Goal: Task Accomplishment & Management: Manage account settings

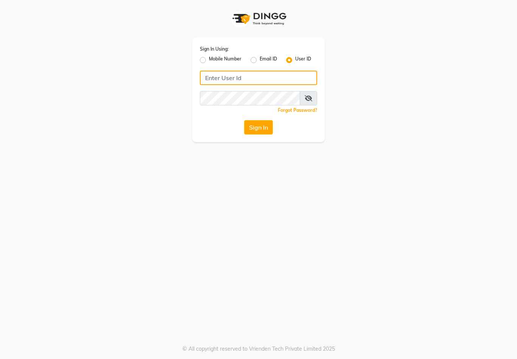
click at [249, 78] on input "Username" at bounding box center [258, 78] width 117 height 14
type input "marria123"
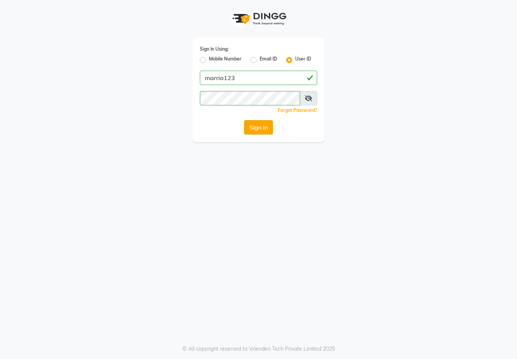
click at [258, 132] on button "Sign In" at bounding box center [258, 127] width 29 height 14
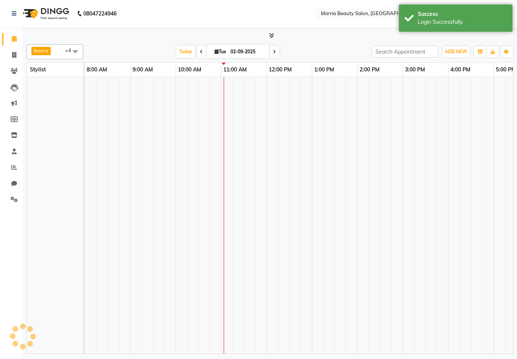
select select "en"
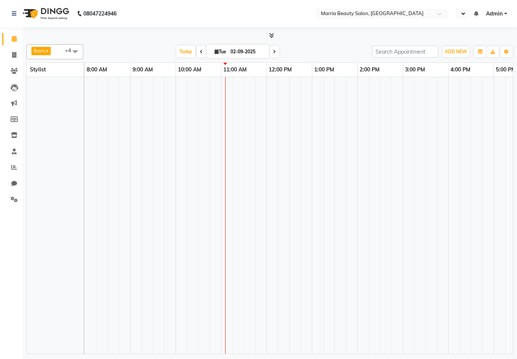
select select "en"
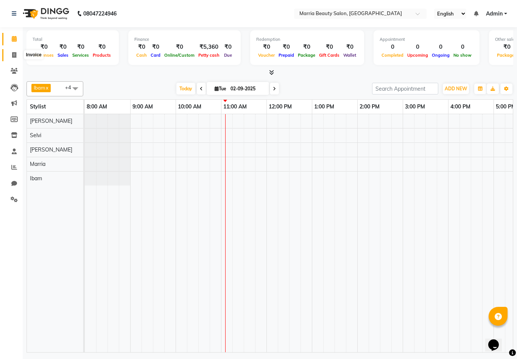
click at [11, 53] on span at bounding box center [14, 55] width 13 height 9
select select "service"
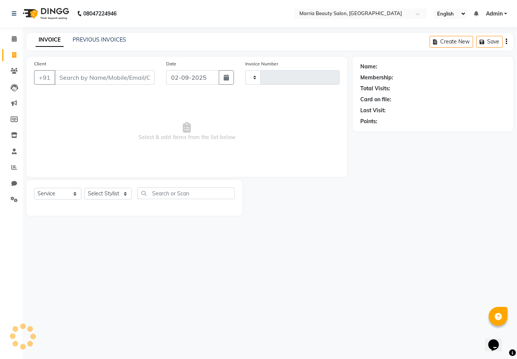
type input "0743"
select select "8343"
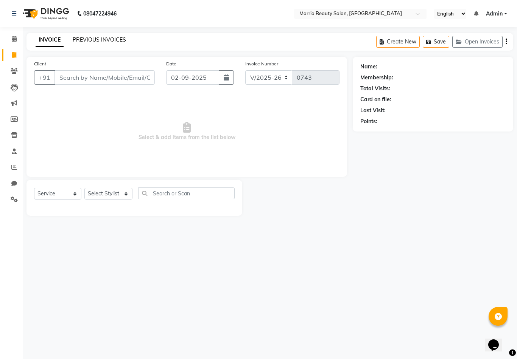
click at [81, 43] on link "PREVIOUS INVOICES" at bounding box center [99, 39] width 53 height 7
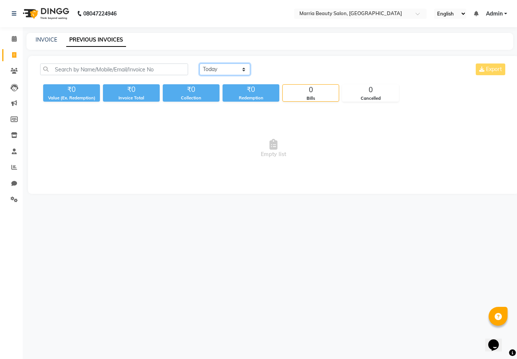
click at [231, 69] on select "Today Yesterday Custom Range" at bounding box center [224, 70] width 51 height 12
select select "yesterday"
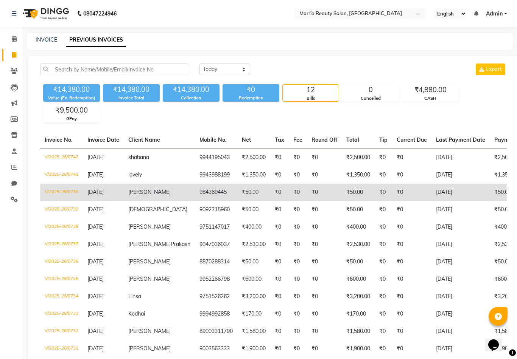
click at [0, 0] on html "08047224946 Select Location × Marria Beauty Salon, Nanjundapuram Road English E…" at bounding box center [258, 179] width 517 height 359
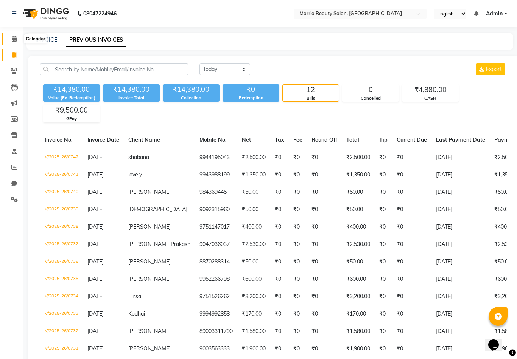
click at [13, 39] on icon at bounding box center [14, 39] width 5 height 6
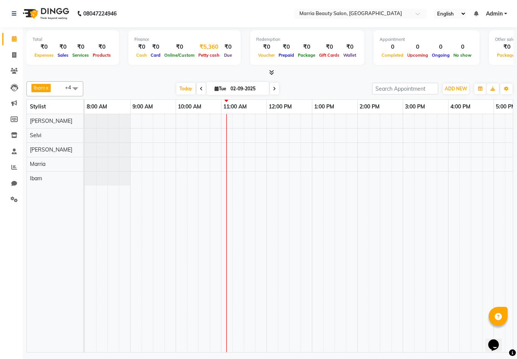
click at [208, 49] on div "₹5,360" at bounding box center [208, 47] width 25 height 9
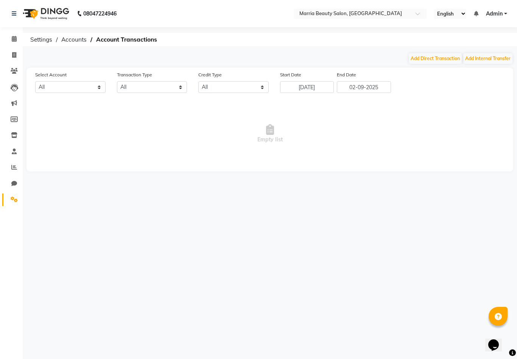
select select "7465"
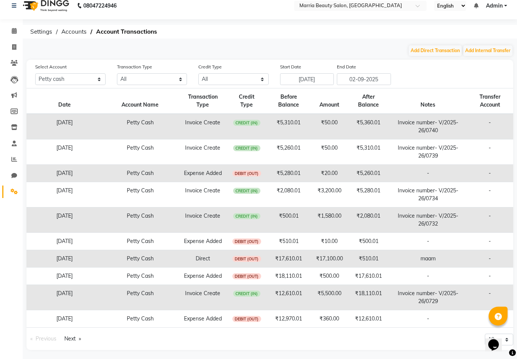
scroll to position [10, 0]
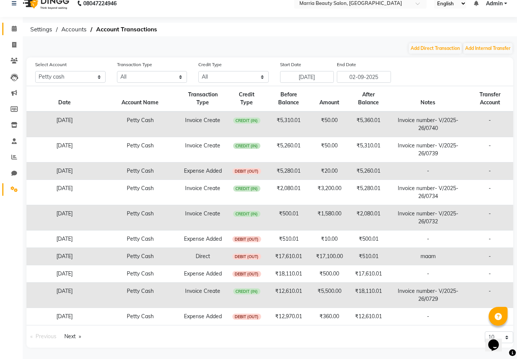
click at [12, 29] on html "08047224946 Select Location × Marria Beauty Salon, Nanjundapuram Road English E…" at bounding box center [258, 169] width 517 height 359
click at [12, 30] on icon at bounding box center [14, 29] width 5 height 6
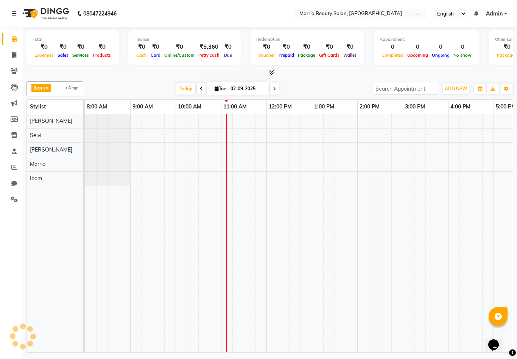
scroll to position [0, 137]
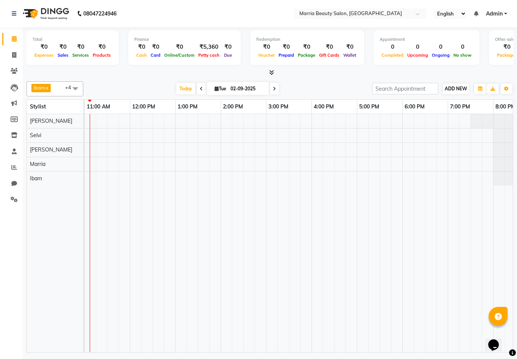
click at [460, 89] on span "ADD NEW" at bounding box center [456, 89] width 22 height 6
click at [494, 121] on link "Add Expense" at bounding box center [499, 122] width 60 height 10
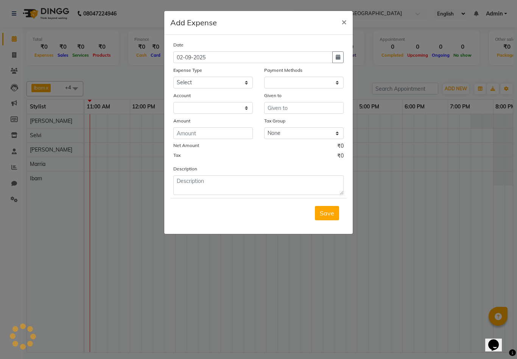
select select "1"
select select "7465"
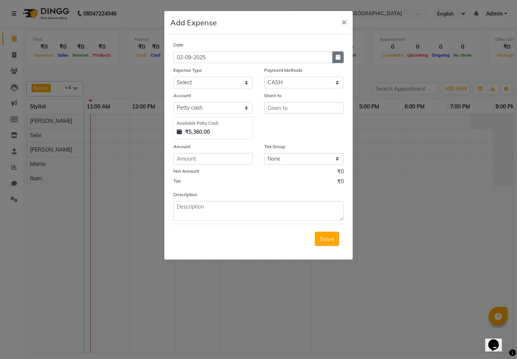
click at [341, 58] on button "button" at bounding box center [337, 57] width 11 height 12
select select "9"
select select "2025"
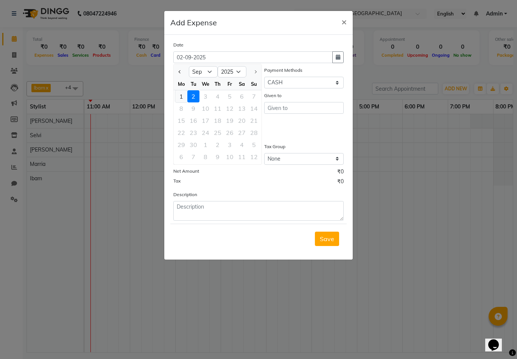
click at [180, 96] on div "1" at bounding box center [181, 96] width 12 height 12
type input "[DATE]"
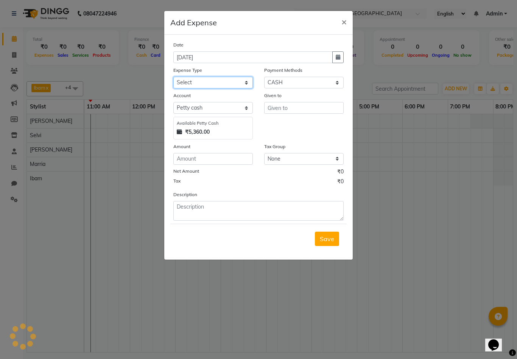
click at [208, 82] on select "Select Advance Salary food Incentive milk Miscellaneous Other Pantry Product Re…" at bounding box center [212, 83] width 79 height 12
select select "24028"
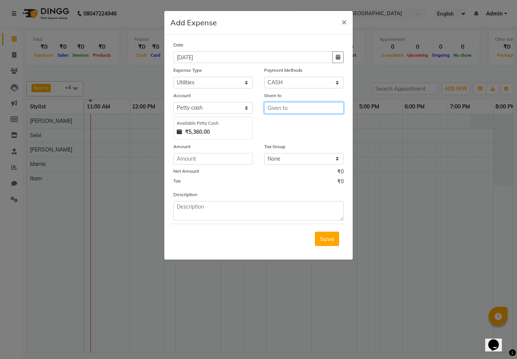
click at [280, 108] on input "text" at bounding box center [303, 108] width 79 height 12
click at [282, 128] on ngb-highlight "Sel vi" at bounding box center [281, 124] width 14 height 8
type input "Selvi"
click at [224, 159] on input "number" at bounding box center [212, 159] width 79 height 12
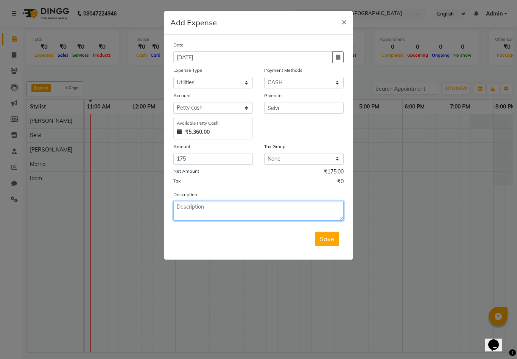
click at [204, 214] on textarea at bounding box center [258, 211] width 170 height 20
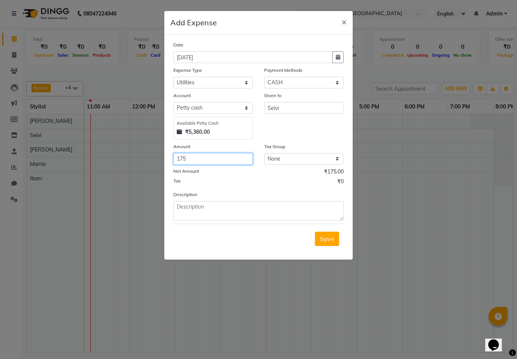
click at [200, 159] on input "175" at bounding box center [212, 159] width 79 height 12
type input "180"
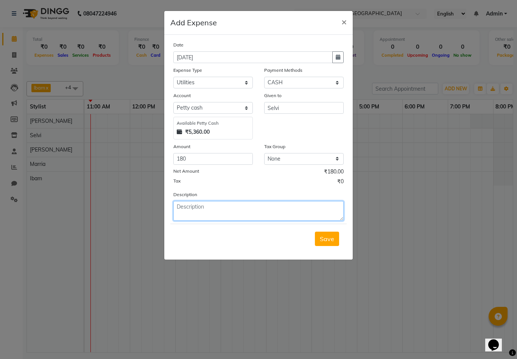
click at [202, 214] on textarea at bounding box center [258, 211] width 170 height 20
type textarea "m"
type textarea "lemon sugar dustbin cover"
click at [334, 243] on button "Save" at bounding box center [327, 239] width 24 height 14
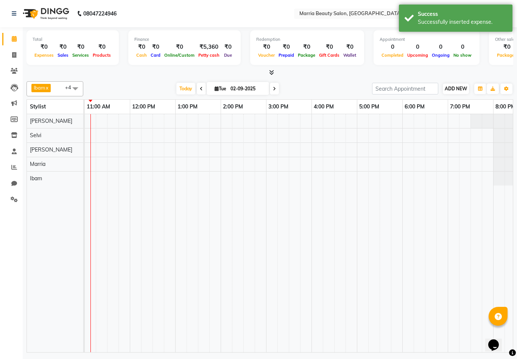
click at [452, 88] on span "ADD NEW" at bounding box center [456, 89] width 22 height 6
click at [438, 124] on link "Add Expense" at bounding box center [439, 122] width 60 height 10
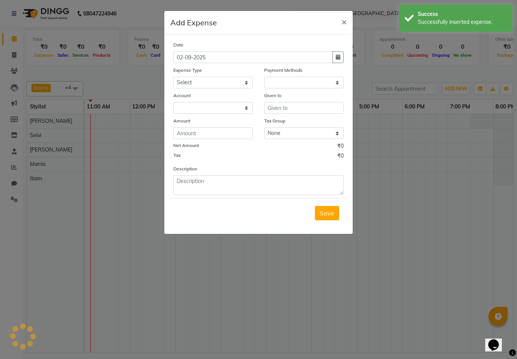
select select "1"
select select "7465"
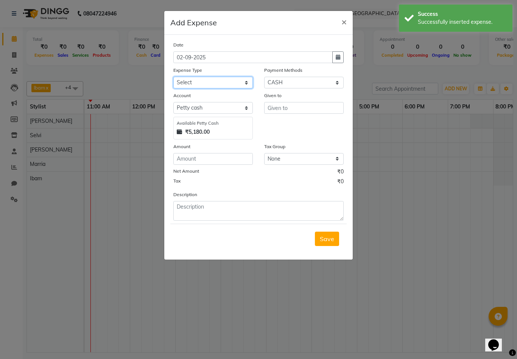
click at [185, 82] on select "Select Advance Salary food Incentive milk Miscellaneous Other Pantry Product Re…" at bounding box center [212, 83] width 79 height 12
select select "24019"
click at [275, 108] on input "text" at bounding box center [303, 108] width 79 height 12
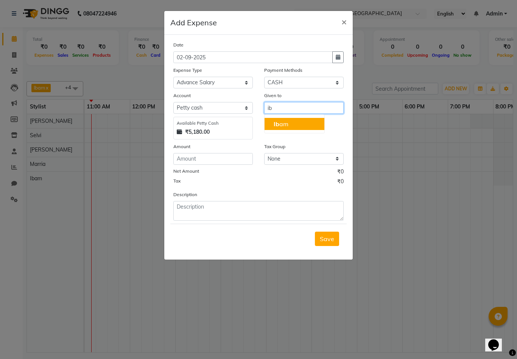
click at [282, 126] on ngb-highlight "Ib am" at bounding box center [281, 124] width 15 height 8
type input "Ibam"
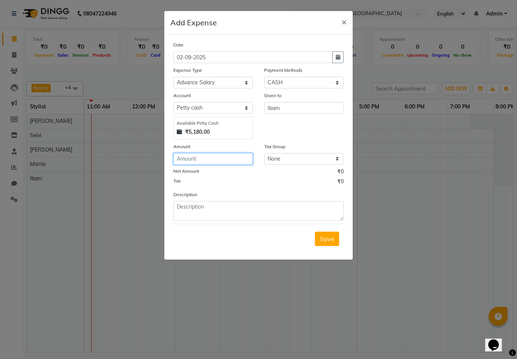
click at [233, 159] on input "number" at bounding box center [212, 159] width 79 height 12
type input "1000"
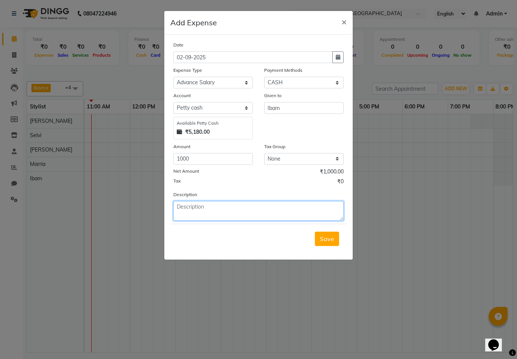
click at [222, 215] on textarea at bounding box center [258, 211] width 170 height 20
type textarea "salary advance"
click at [336, 59] on icon "button" at bounding box center [338, 56] width 5 height 5
select select "9"
select select "2025"
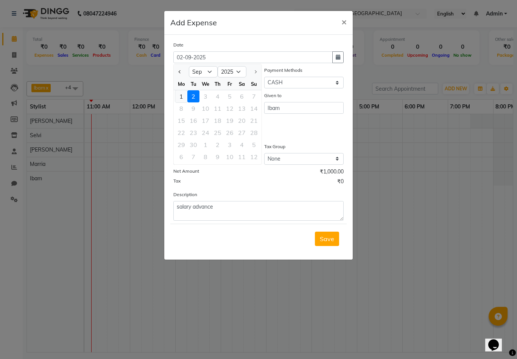
click at [179, 96] on div "1" at bounding box center [181, 96] width 12 height 12
type input "[DATE]"
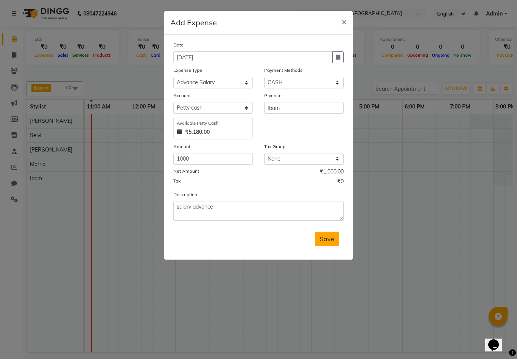
click at [329, 238] on span "Save" at bounding box center [327, 239] width 14 height 8
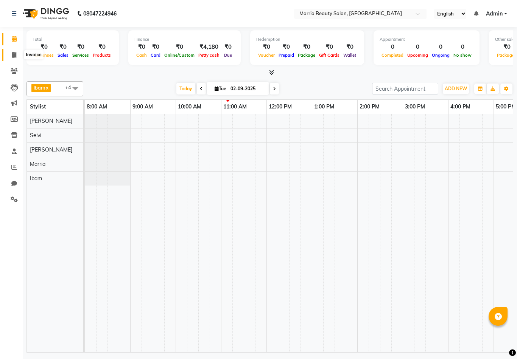
click at [13, 55] on icon at bounding box center [14, 55] width 4 height 6
select select "service"
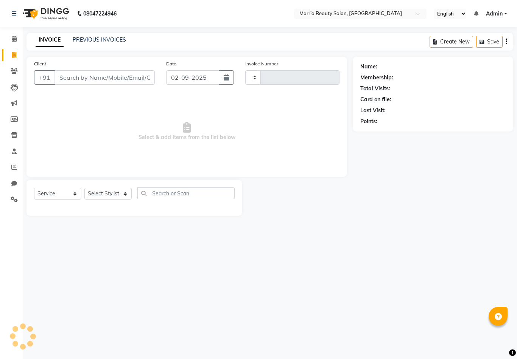
type input "0743"
select select "8343"
click at [108, 44] on div "INVOICE PREVIOUS INVOICES" at bounding box center [80, 40] width 109 height 9
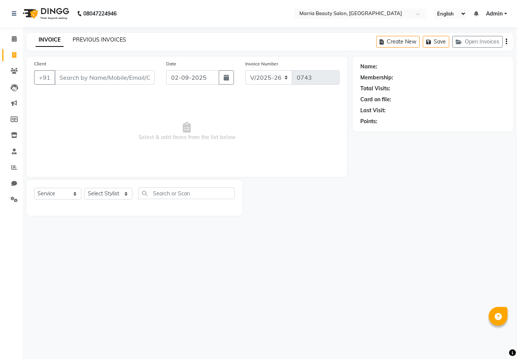
click at [115, 40] on link "PREVIOUS INVOICES" at bounding box center [99, 39] width 53 height 7
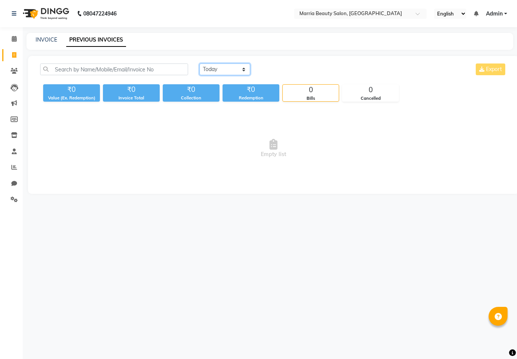
click at [235, 70] on select "Today Yesterday Custom Range" at bounding box center [224, 70] width 51 height 12
select select "yesterday"
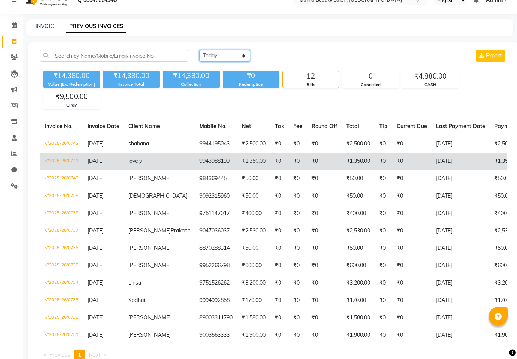
scroll to position [42, 0]
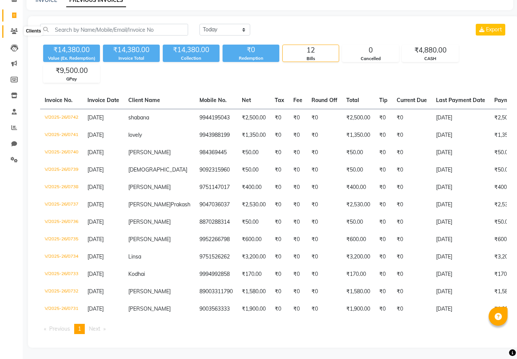
click at [13, 33] on span at bounding box center [14, 31] width 13 height 9
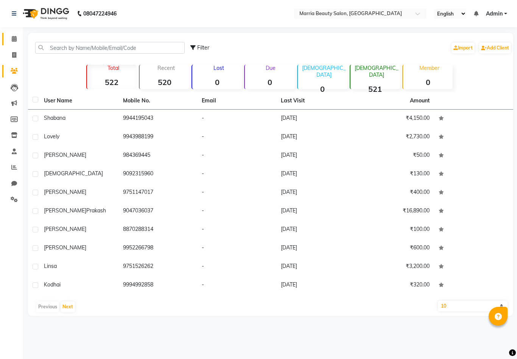
click at [16, 44] on link "Calendar" at bounding box center [11, 39] width 18 height 12
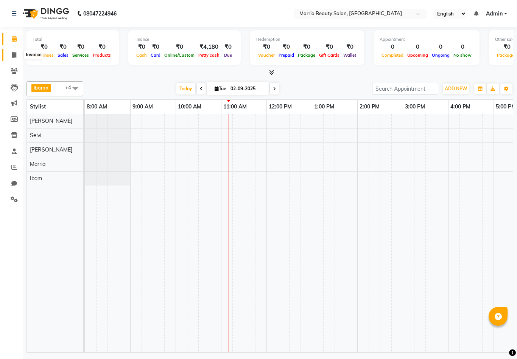
click at [9, 57] on span at bounding box center [14, 55] width 13 height 9
select select "service"
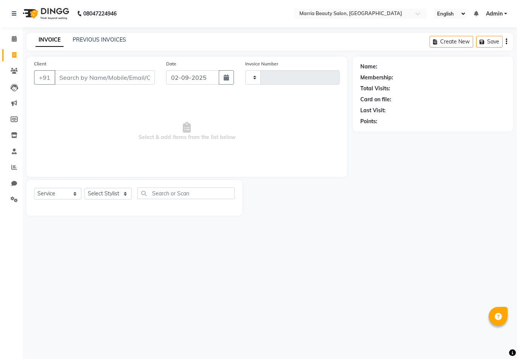
type input "0743"
select select "8343"
click at [113, 77] on input "Client" at bounding box center [104, 77] width 100 height 14
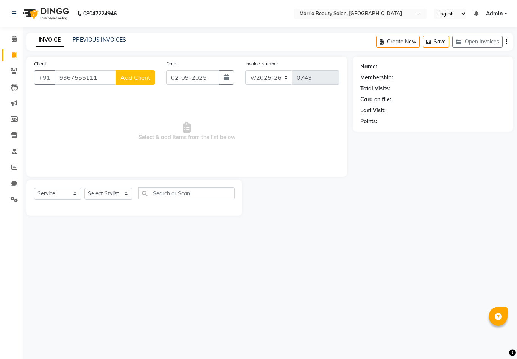
type input "9367555111"
click at [130, 81] on span "Add Client" at bounding box center [135, 78] width 30 height 8
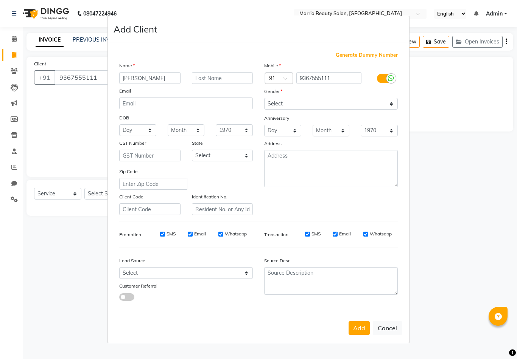
type input "Arthi"
click at [314, 110] on select "Select Male Female Other Prefer Not To Say" at bounding box center [331, 104] width 134 height 12
select select "female"
click at [357, 335] on button "Add" at bounding box center [358, 329] width 21 height 14
select select
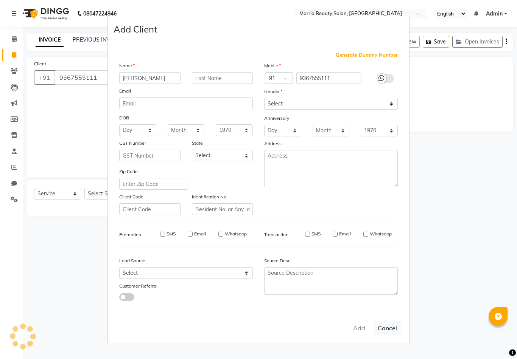
select select
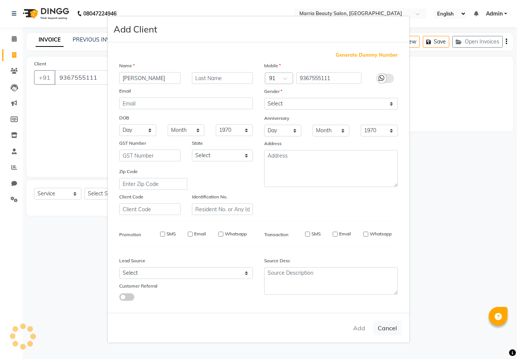
select select
checkbox input "false"
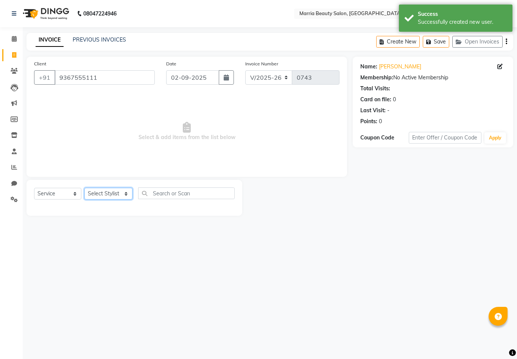
click at [98, 196] on select "Select Stylist Ashwini Ibam kala Marria Nikhita sandhiya Selvi shreya joju" at bounding box center [108, 194] width 48 height 12
select select "85630"
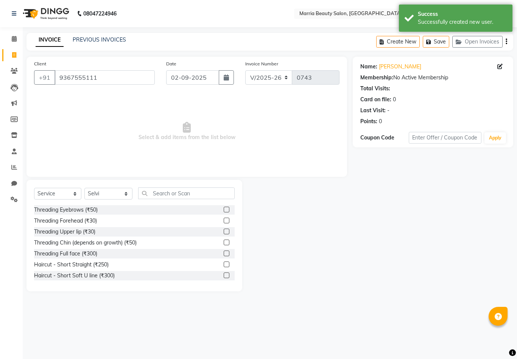
click at [227, 212] on label at bounding box center [227, 210] width 6 height 6
click at [227, 212] on input "checkbox" at bounding box center [226, 210] width 5 height 5
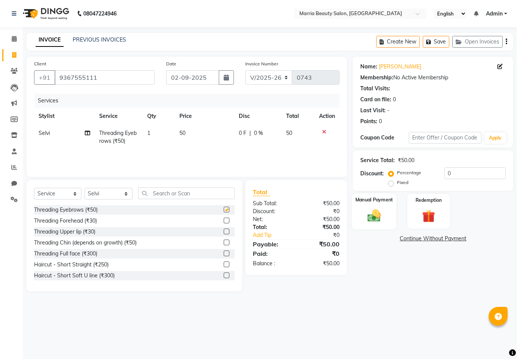
checkbox input "false"
click at [365, 206] on div "Manual Payment" at bounding box center [374, 211] width 45 height 36
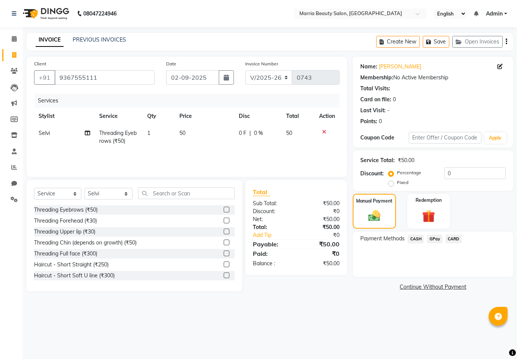
click at [418, 239] on span "CASH" at bounding box center [416, 239] width 16 height 9
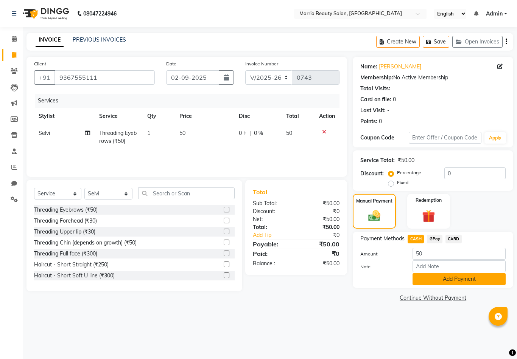
click at [436, 281] on button "Add Payment" at bounding box center [458, 280] width 93 height 12
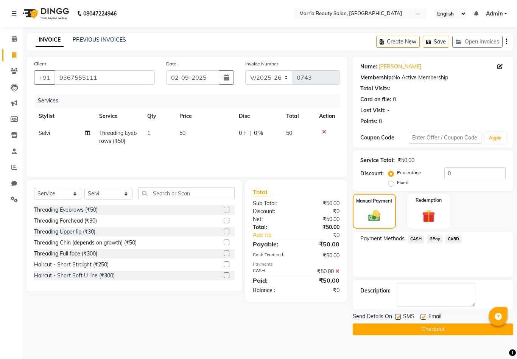
click at [424, 316] on label at bounding box center [423, 317] width 6 height 6
click at [424, 316] on input "checkbox" at bounding box center [422, 317] width 5 height 5
checkbox input "false"
click at [398, 318] on label at bounding box center [398, 317] width 6 height 6
click at [398, 318] on input "checkbox" at bounding box center [397, 317] width 5 height 5
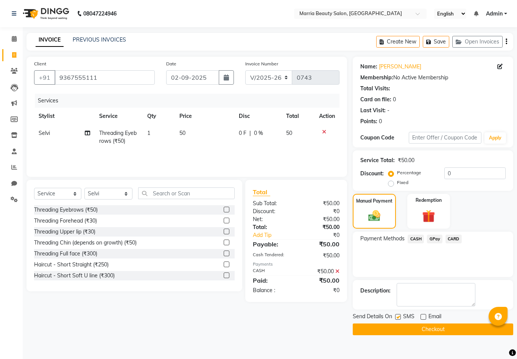
checkbox input "false"
click at [222, 76] on button "button" at bounding box center [226, 77] width 15 height 14
select select "9"
select select "2025"
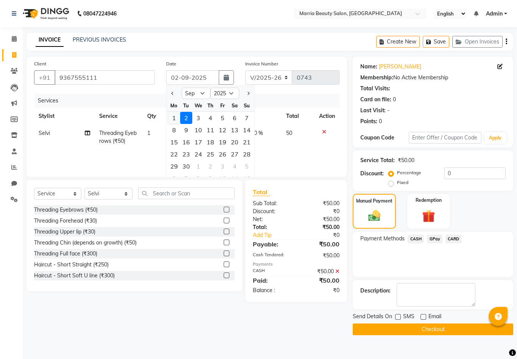
click at [172, 118] on div "1" at bounding box center [174, 118] width 12 height 12
type input "[DATE]"
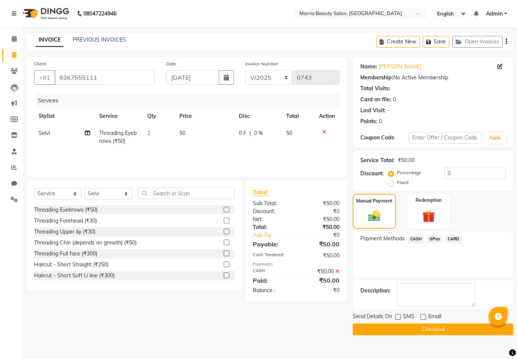
click at [371, 329] on button "Checkout" at bounding box center [433, 330] width 160 height 12
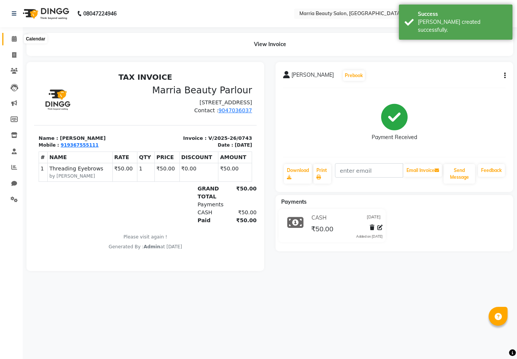
click at [11, 37] on span at bounding box center [14, 39] width 13 height 9
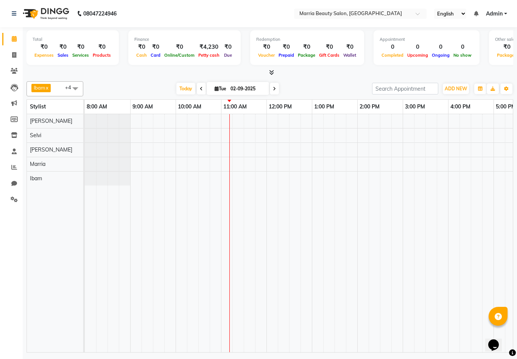
click at [271, 72] on icon at bounding box center [271, 73] width 5 height 6
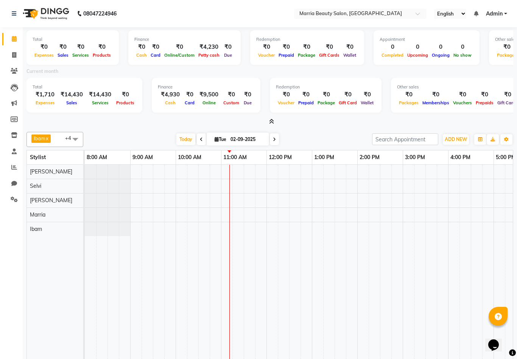
click at [270, 120] on icon at bounding box center [271, 122] width 5 height 6
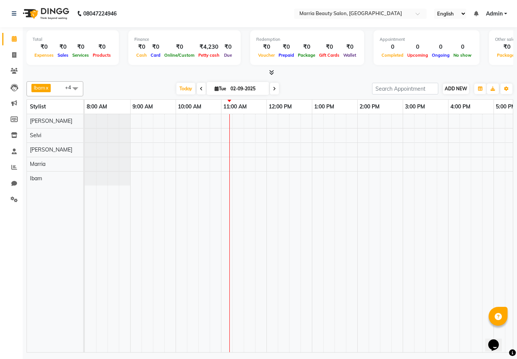
click at [448, 89] on span "ADD NEW" at bounding box center [456, 89] width 22 height 6
click at [487, 114] on link "Add Invoice" at bounding box center [499, 112] width 60 height 10
select select "service"
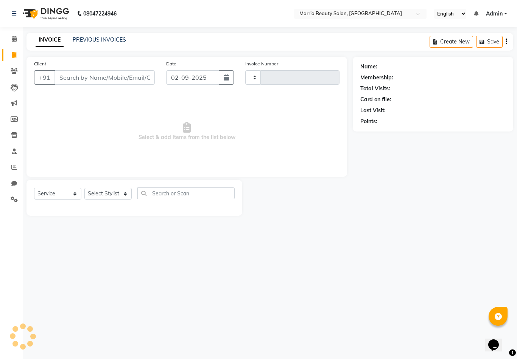
type input "0744"
select select "8343"
click at [131, 77] on input "Client" at bounding box center [104, 77] width 100 height 14
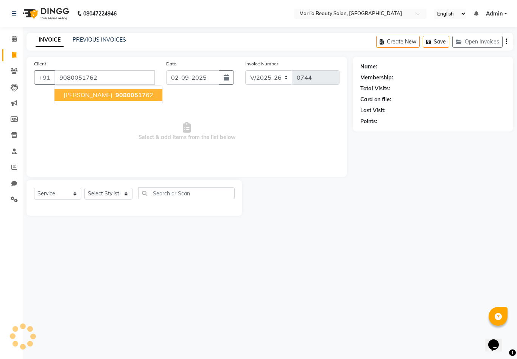
type input "9080051762"
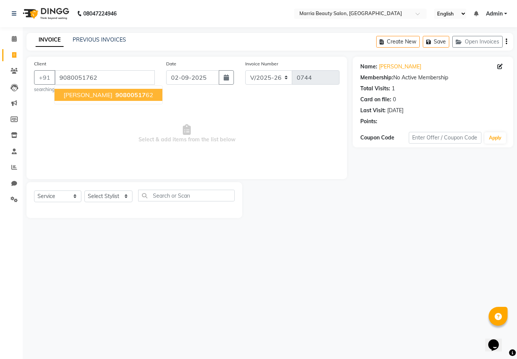
click at [115, 97] on span "90800517" at bounding box center [130, 95] width 30 height 8
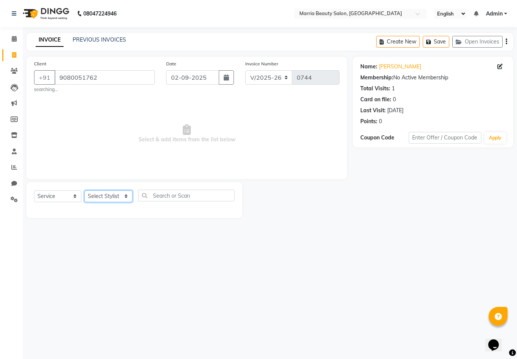
click at [117, 198] on select "Select Stylist Ashwini Ibam kala Marria Nikhita sandhiya Selvi shreya joju" at bounding box center [108, 197] width 48 height 12
select select "85630"
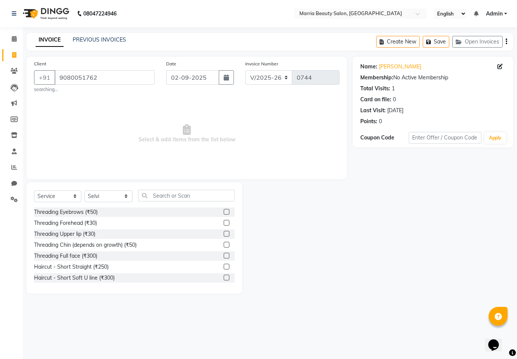
click at [226, 212] on label at bounding box center [227, 212] width 6 height 6
click at [226, 212] on input "checkbox" at bounding box center [226, 212] width 5 height 5
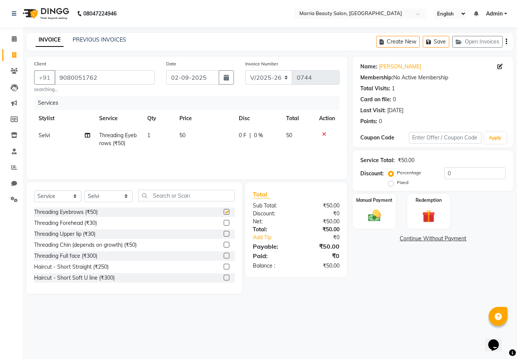
checkbox input "false"
click at [386, 207] on div "Manual Payment" at bounding box center [374, 211] width 45 height 36
click at [434, 241] on span "GPay" at bounding box center [435, 239] width 16 height 9
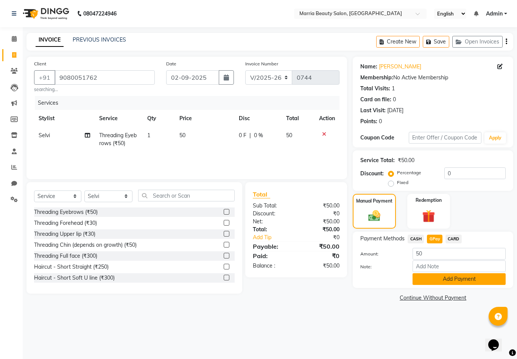
click at [432, 277] on button "Add Payment" at bounding box center [458, 280] width 93 height 12
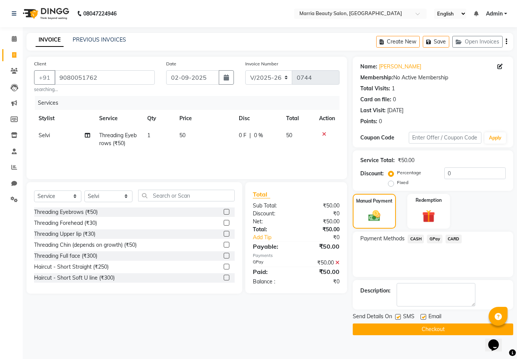
click at [420, 335] on button "Checkout" at bounding box center [433, 330] width 160 height 12
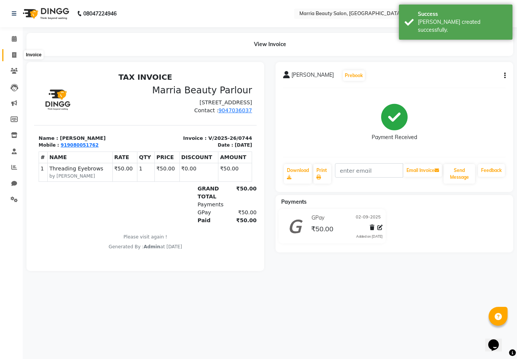
click at [15, 56] on icon at bounding box center [14, 55] width 4 height 6
select select "service"
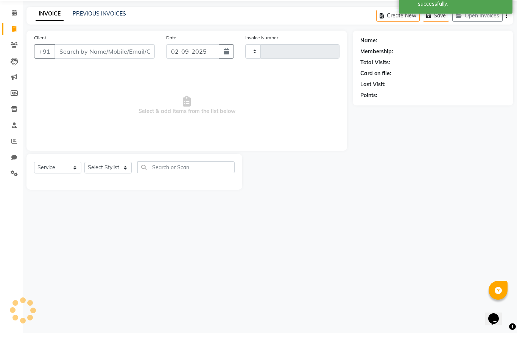
type input "0745"
select select "8343"
click at [76, 70] on input "Client" at bounding box center [104, 77] width 100 height 14
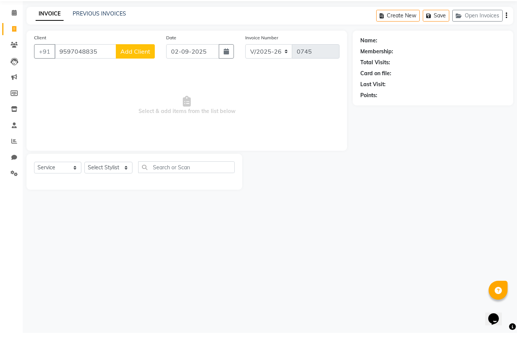
type input "9597048835"
click at [127, 74] on span "Add Client" at bounding box center [135, 78] width 30 height 8
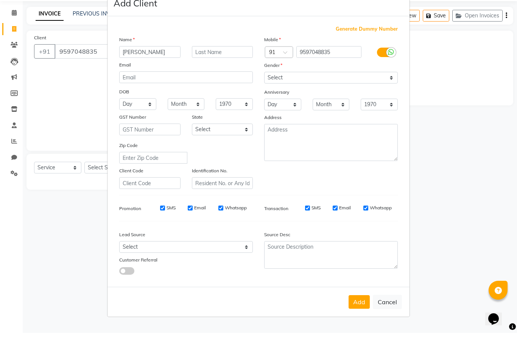
type input "[PERSON_NAME]"
click at [291, 98] on select "Select Male Female Other Prefer Not To Say" at bounding box center [331, 104] width 134 height 12
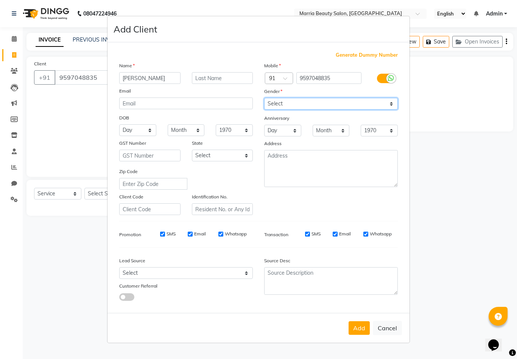
select select "female"
click at [355, 335] on button "Add" at bounding box center [358, 329] width 21 height 14
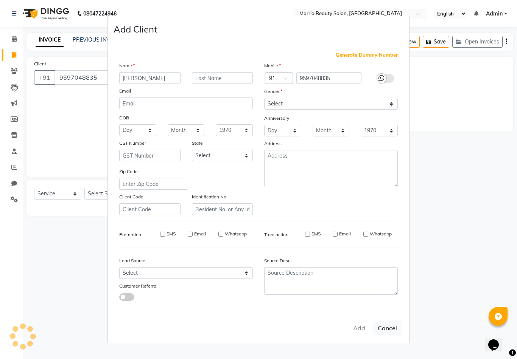
select select
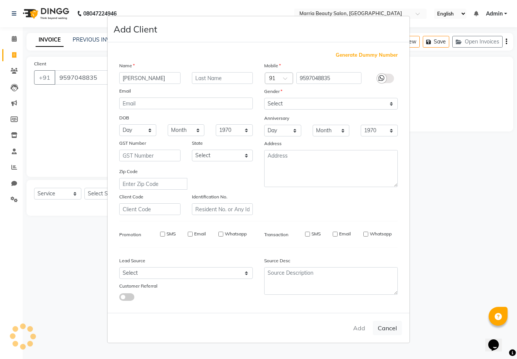
select select
checkbox input "false"
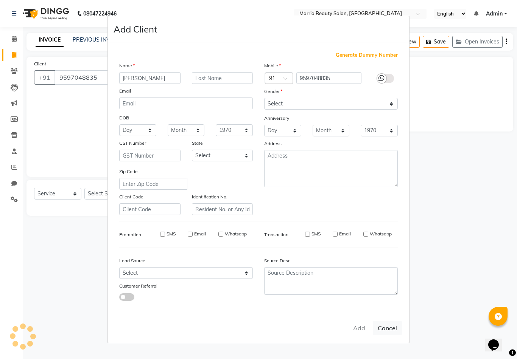
checkbox input "false"
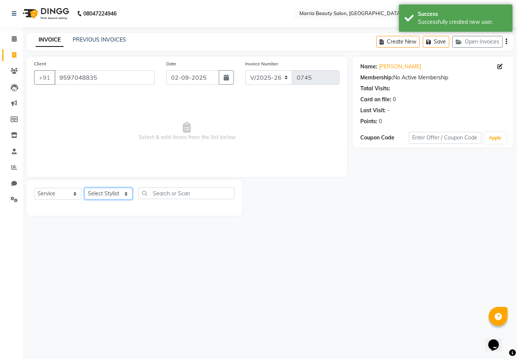
click at [101, 194] on select "Select Stylist Ashwini Ibam kala Marria Nikhita sandhiya Selvi shreya joju" at bounding box center [108, 194] width 48 height 12
select select "85630"
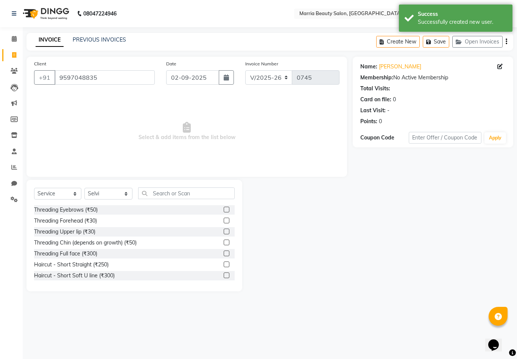
click at [226, 210] on label at bounding box center [227, 210] width 6 height 6
click at [226, 210] on input "checkbox" at bounding box center [226, 210] width 5 height 5
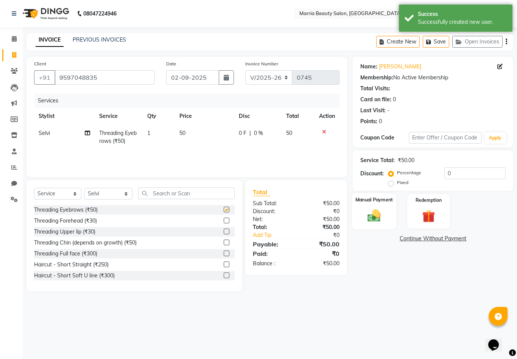
checkbox input "false"
click at [366, 217] on img at bounding box center [374, 216] width 22 height 16
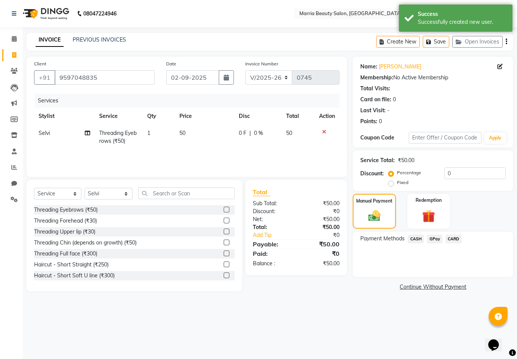
click at [433, 243] on span "GPay" at bounding box center [435, 239] width 16 height 9
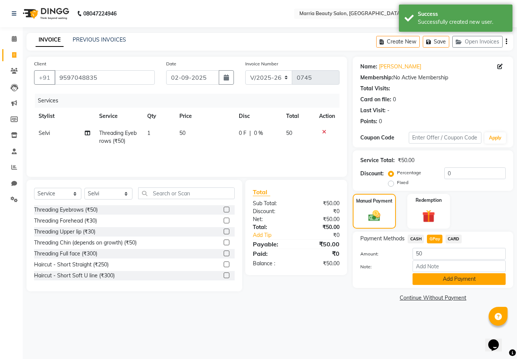
click at [431, 278] on button "Add Payment" at bounding box center [458, 280] width 93 height 12
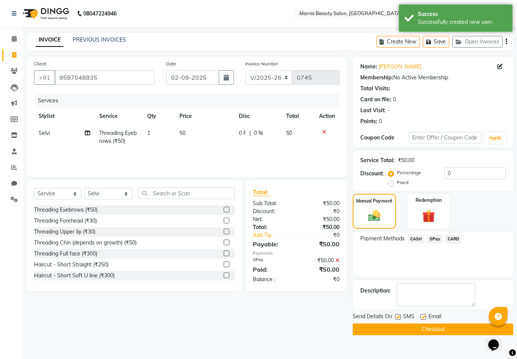
click at [409, 327] on button "Checkout" at bounding box center [433, 330] width 160 height 12
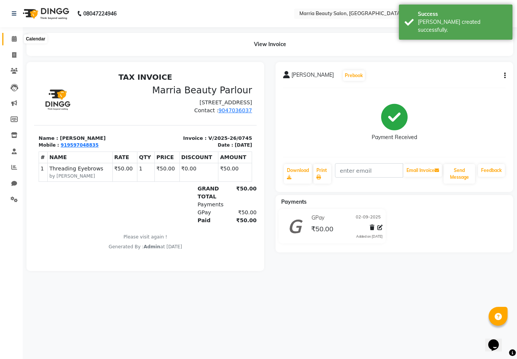
click at [14, 39] on icon at bounding box center [14, 39] width 5 height 6
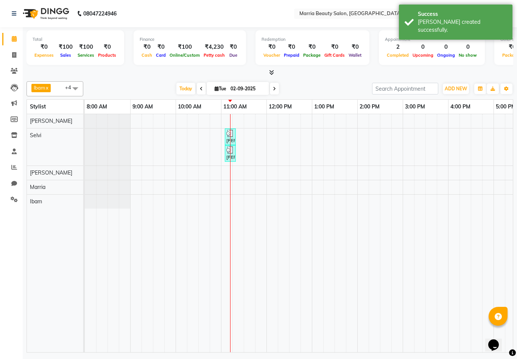
click at [271, 71] on icon at bounding box center [271, 73] width 5 height 6
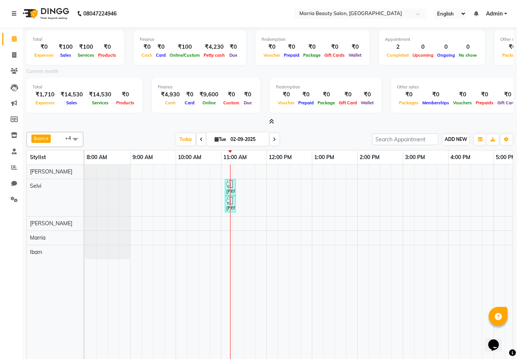
click at [458, 137] on span "ADD NEW" at bounding box center [456, 140] width 22 height 6
click at [501, 184] on link "Add Attendance" at bounding box center [499, 182] width 60 height 10
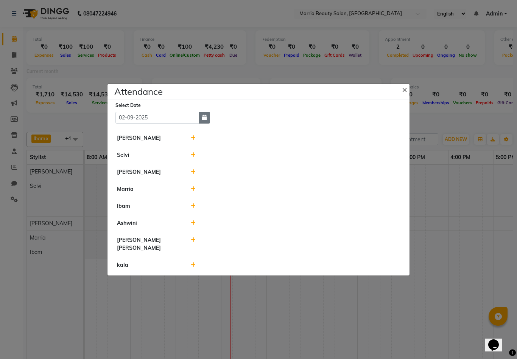
click at [205, 120] on icon "button" at bounding box center [204, 117] width 5 height 5
select select "9"
select select "2025"
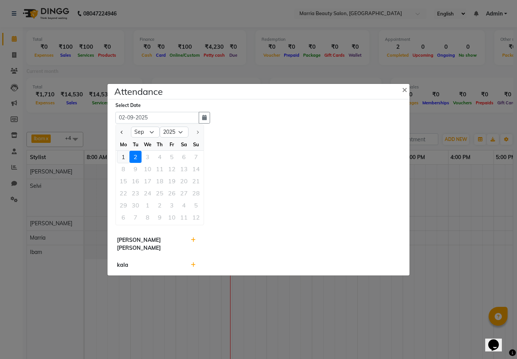
click at [123, 163] on div "1" at bounding box center [123, 157] width 12 height 12
type input "[DATE]"
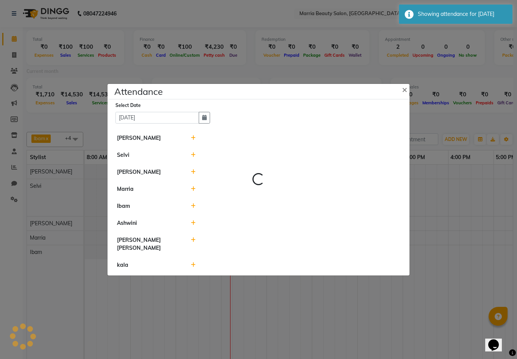
select select "A"
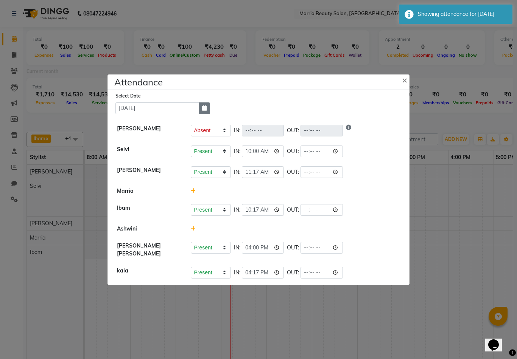
click at [202, 111] on icon "button" at bounding box center [204, 108] width 5 height 5
select select "9"
select select "2025"
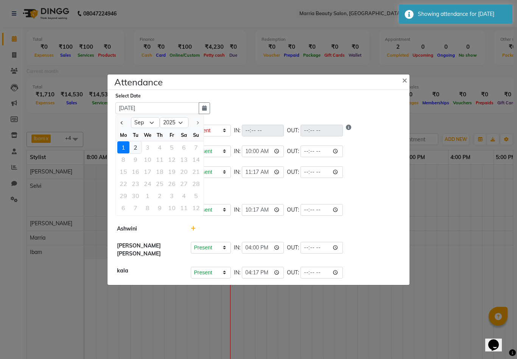
click at [133, 154] on div "2" at bounding box center [135, 148] width 12 height 12
type input "02-09-2025"
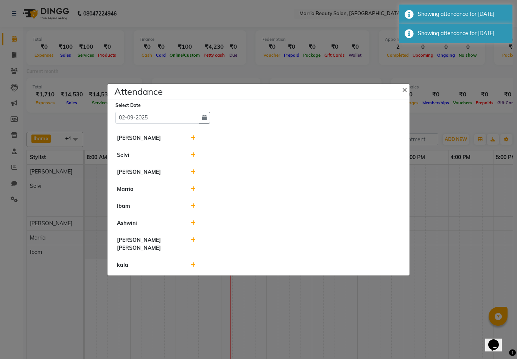
click at [191, 141] on icon at bounding box center [193, 137] width 5 height 5
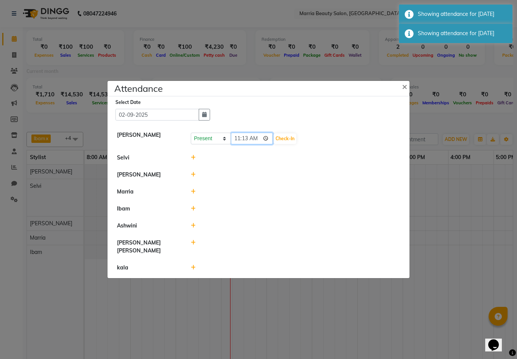
click at [239, 145] on input "11:13" at bounding box center [252, 139] width 42 height 12
type input "10:13"
click at [278, 144] on button "Check-In" at bounding box center [285, 139] width 23 height 11
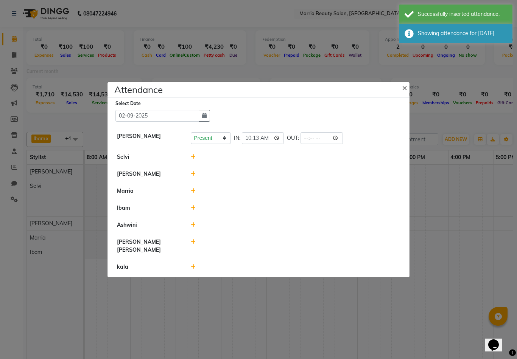
click at [193, 160] on icon at bounding box center [193, 156] width 5 height 5
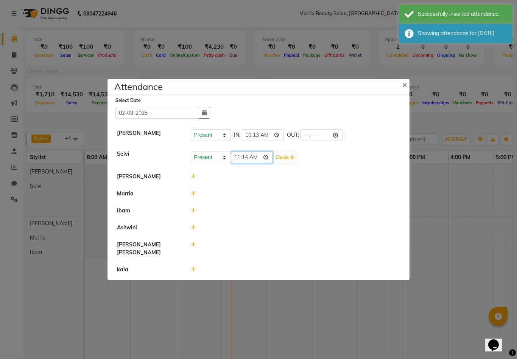
click at [240, 163] on input "11:14" at bounding box center [252, 158] width 42 height 12
type input "10:14"
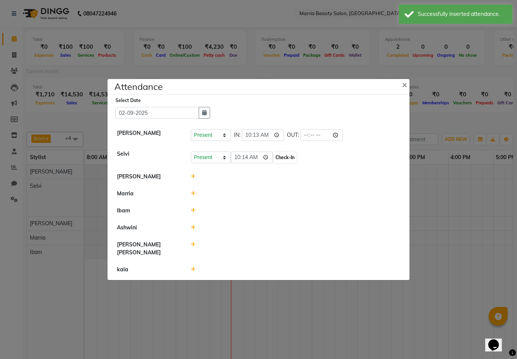
click at [276, 163] on button "Check-In" at bounding box center [285, 157] width 23 height 11
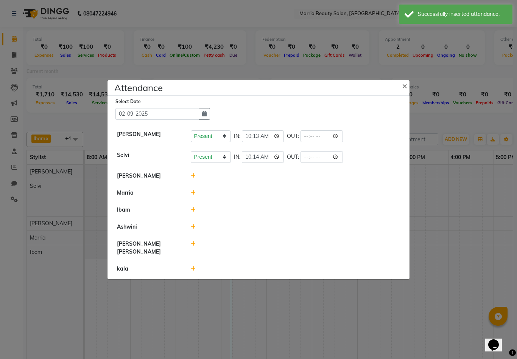
click at [195, 179] on icon at bounding box center [193, 175] width 5 height 5
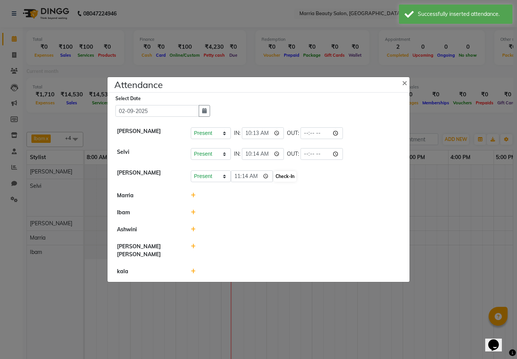
click at [274, 182] on button "Check-In" at bounding box center [285, 176] width 23 height 11
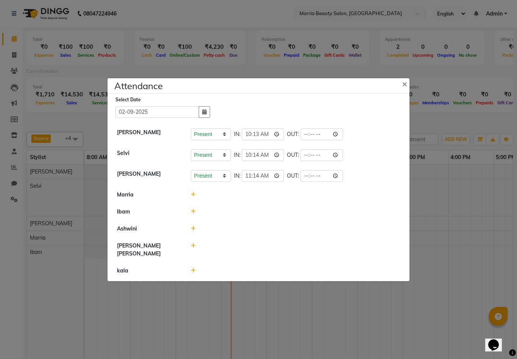
click at [193, 215] on icon at bounding box center [193, 211] width 5 height 5
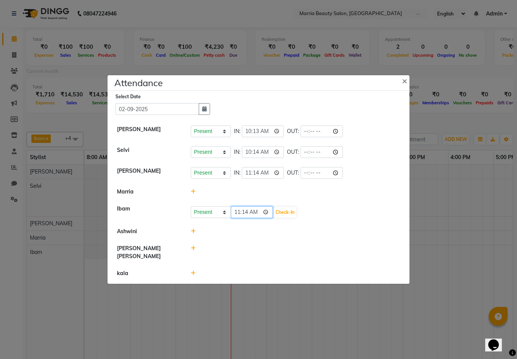
click at [238, 218] on input "11:14" at bounding box center [252, 213] width 42 height 12
type input "10:14"
click at [274, 218] on button "Check-In" at bounding box center [285, 212] width 23 height 11
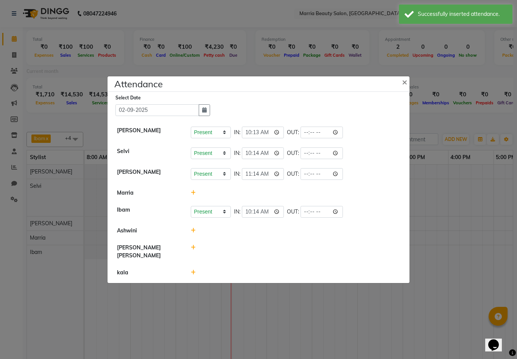
click at [192, 275] on icon at bounding box center [193, 272] width 5 height 5
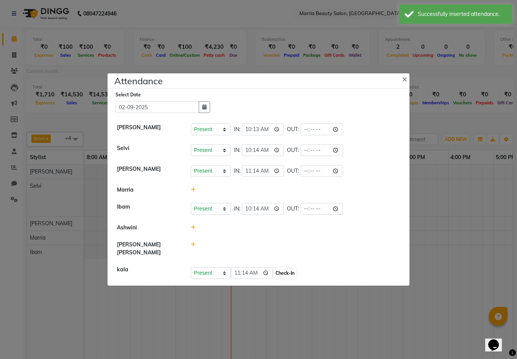
click at [274, 275] on button "Check-In" at bounding box center [285, 273] width 23 height 11
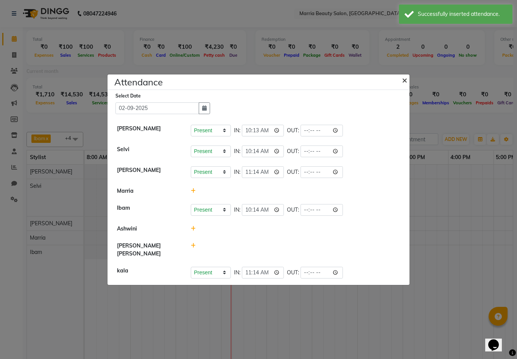
click at [405, 86] on span "×" at bounding box center [404, 79] width 5 height 11
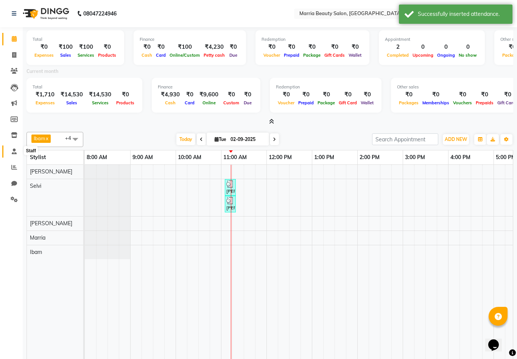
click at [16, 149] on icon at bounding box center [14, 152] width 5 height 6
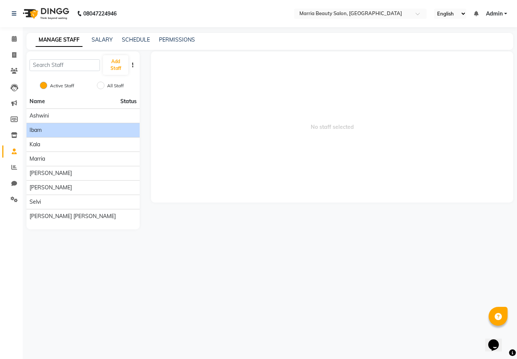
click at [73, 132] on div "Ibam" at bounding box center [83, 130] width 107 height 8
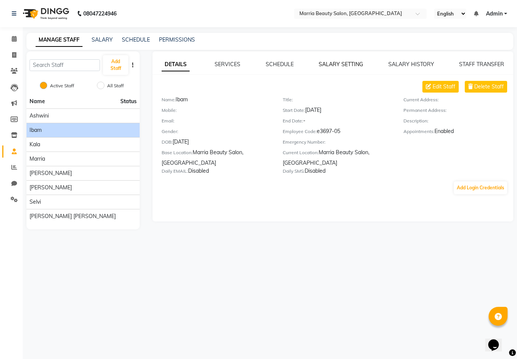
click at [344, 62] on link "SALARY SETTING" at bounding box center [341, 64] width 44 height 7
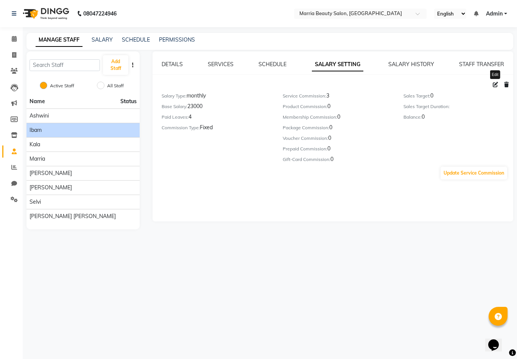
click at [494, 87] on icon at bounding box center [495, 84] width 5 height 5
select select "monthly"
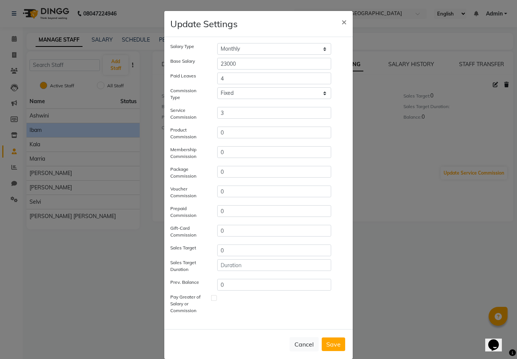
click at [215, 299] on label at bounding box center [214, 299] width 6 height 6
click at [217, 299] on input "checkbox" at bounding box center [219, 307] width 5 height 22
click at [215, 299] on label at bounding box center [214, 299] width 6 height 6
click at [217, 299] on input "checkbox" at bounding box center [219, 307] width 5 height 22
click at [213, 298] on label at bounding box center [214, 299] width 6 height 6
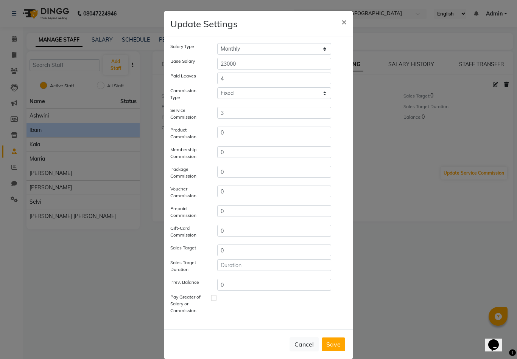
click at [217, 298] on input "checkbox" at bounding box center [219, 307] width 5 height 22
checkbox input "true"
click at [334, 344] on button "Save" at bounding box center [333, 345] width 23 height 14
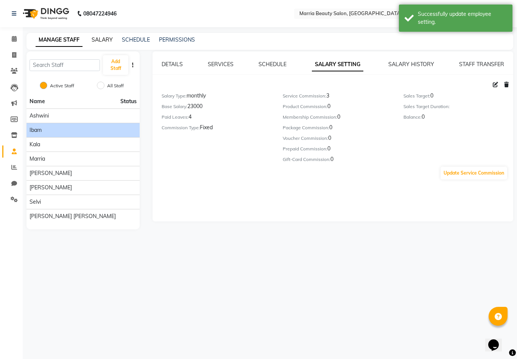
click at [104, 42] on link "SALARY" at bounding box center [102, 39] width 21 height 7
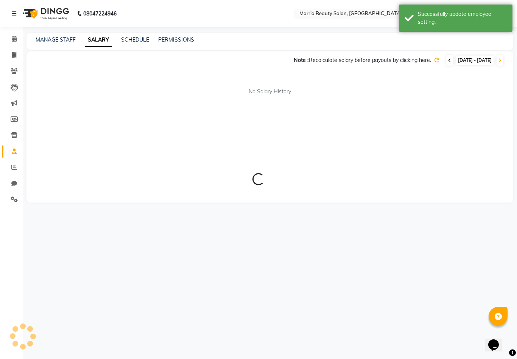
click at [448, 60] on icon at bounding box center [449, 60] width 3 height 5
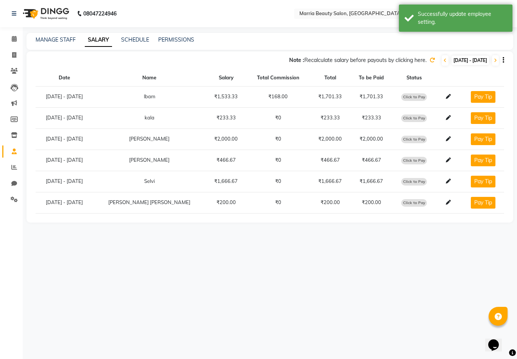
click at [429, 60] on icon at bounding box center [431, 60] width 5 height 5
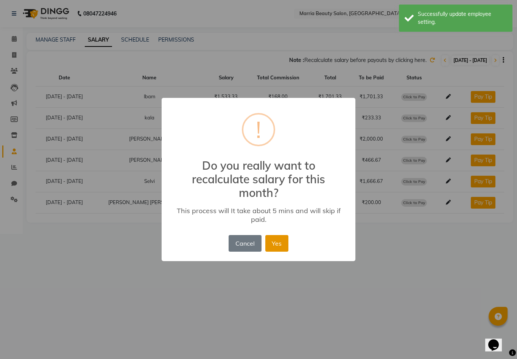
click at [273, 241] on button "Yes" at bounding box center [276, 243] width 23 height 17
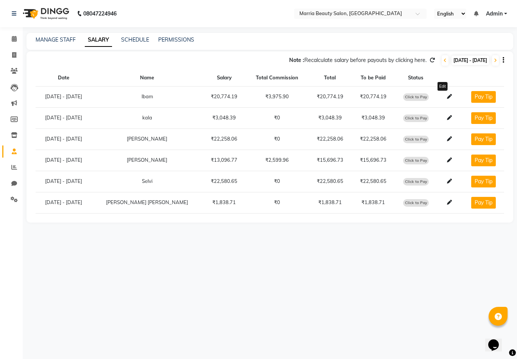
click at [447, 97] on icon at bounding box center [449, 96] width 5 height 5
click at [65, 39] on link "MANAGE STAFF" at bounding box center [56, 39] width 40 height 7
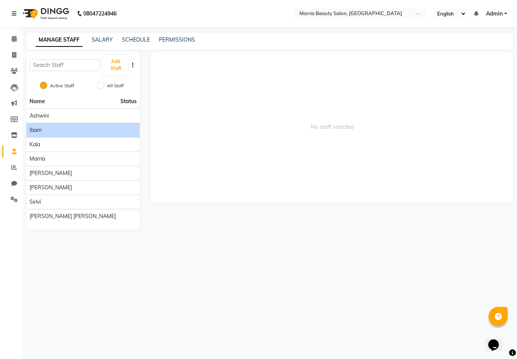
click at [85, 131] on div "Ibam" at bounding box center [83, 130] width 107 height 8
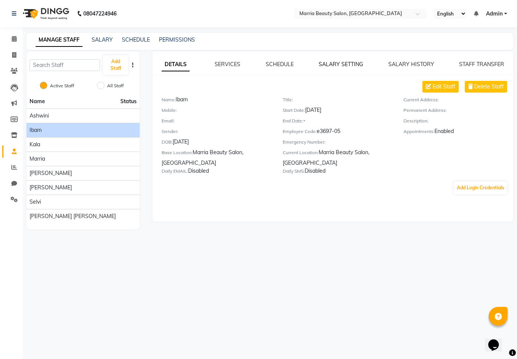
click at [348, 67] on link "SALARY SETTING" at bounding box center [341, 64] width 44 height 7
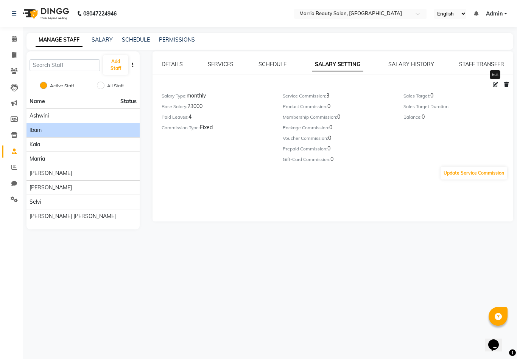
click at [493, 84] on icon at bounding box center [495, 84] width 5 height 5
select select "monthly"
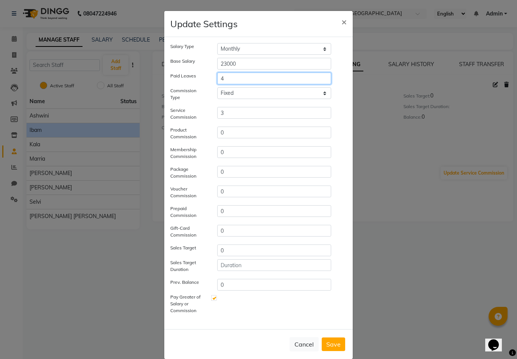
click at [253, 79] on input "4" at bounding box center [274, 79] width 114 height 12
click at [344, 22] on span "×" at bounding box center [343, 21] width 5 height 11
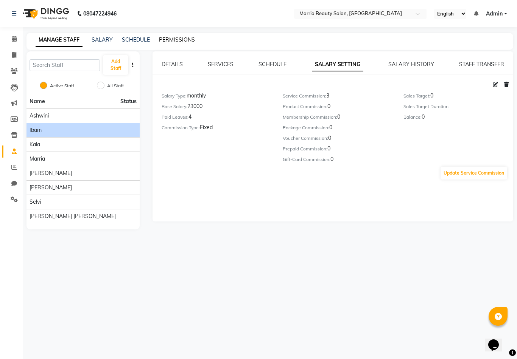
click at [164, 43] on link "PERMISSIONS" at bounding box center [177, 39] width 36 height 7
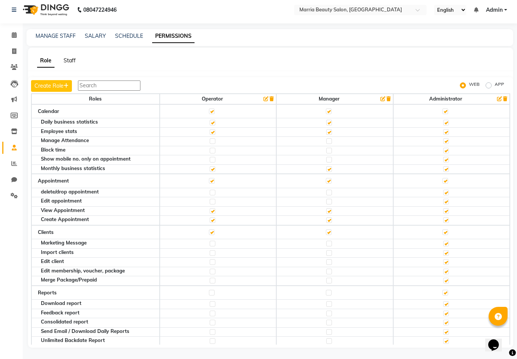
click at [71, 57] on link "Staff" at bounding box center [70, 60] width 12 height 7
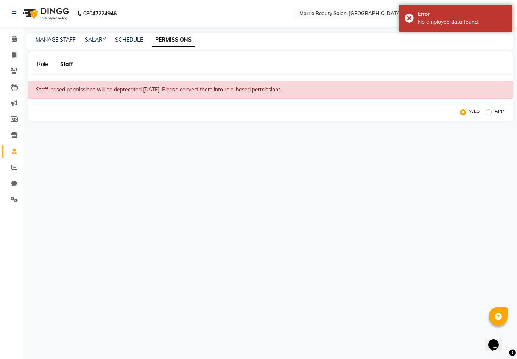
click at [44, 62] on link "Role" at bounding box center [42, 64] width 11 height 7
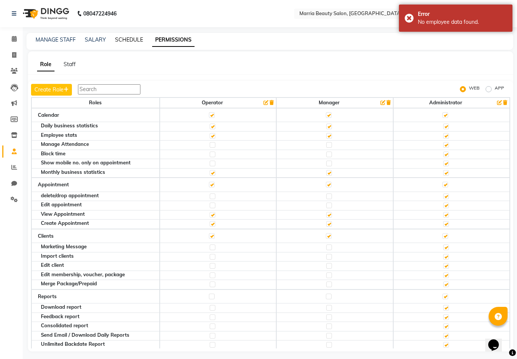
click at [131, 40] on link "SCHEDULE" at bounding box center [129, 39] width 28 height 7
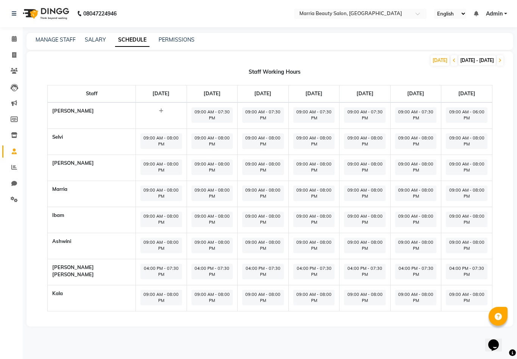
click at [191, 113] on span "09:00 AM - 07:30 PM" at bounding box center [212, 115] width 42 height 16
select select "09:00 AM"
select select "07:30 PM"
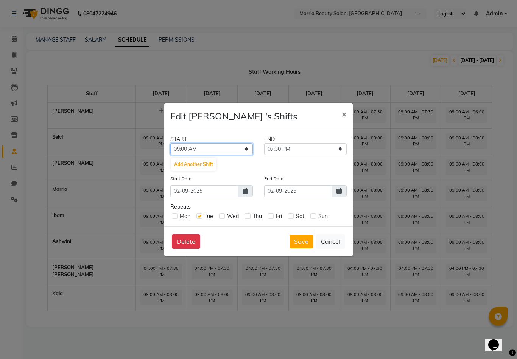
click at [235, 155] on select "12:00 AM 12:15 AM 12:30 AM 12:45 AM 01:00 AM 01:15 AM 01:30 AM 01:45 AM 02:00 A…" at bounding box center [211, 149] width 82 height 12
select select "10:00 AM"
click at [171, 221] on div "Mon Tue Wed Thu Fri Sat Sun" at bounding box center [258, 215] width 176 height 9
click at [173, 219] on label at bounding box center [175, 216] width 6 height 6
click at [173, 218] on input "checkbox" at bounding box center [174, 215] width 5 height 5
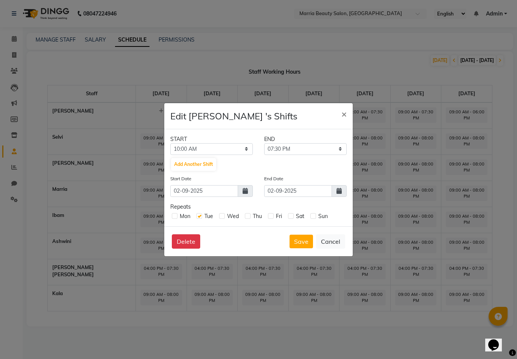
checkbox input "true"
click at [225, 219] on label at bounding box center [222, 216] width 6 height 6
click at [224, 218] on input "checkbox" at bounding box center [221, 215] width 5 height 5
checkbox input "true"
click at [250, 219] on label at bounding box center [248, 216] width 6 height 6
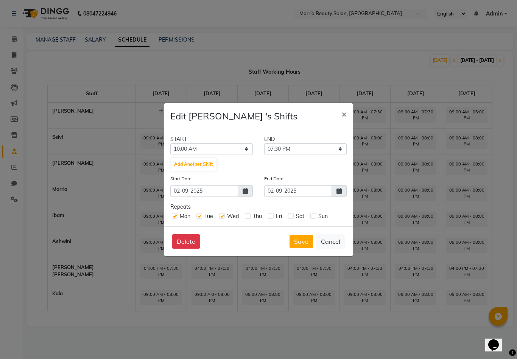
click at [250, 218] on input "checkbox" at bounding box center [247, 215] width 5 height 5
checkbox input "true"
click at [278, 221] on div "Fri" at bounding box center [275, 217] width 14 height 8
click at [274, 219] on label at bounding box center [271, 216] width 6 height 6
click at [273, 218] on input "checkbox" at bounding box center [270, 215] width 5 height 5
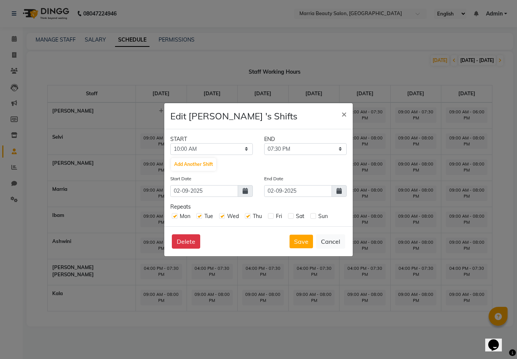
checkbox input "true"
click at [294, 219] on label at bounding box center [291, 216] width 6 height 6
click at [293, 218] on input "checkbox" at bounding box center [290, 215] width 5 height 5
checkbox input "true"
click at [316, 219] on label at bounding box center [313, 216] width 6 height 6
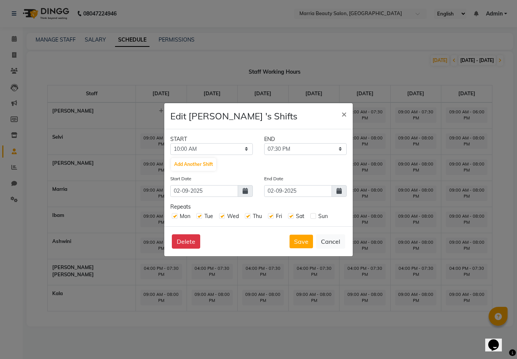
click at [315, 218] on input "checkbox" at bounding box center [312, 215] width 5 height 5
checkbox input "true"
click at [245, 194] on icon at bounding box center [245, 191] width 5 height 6
select select "9"
select select "2025"
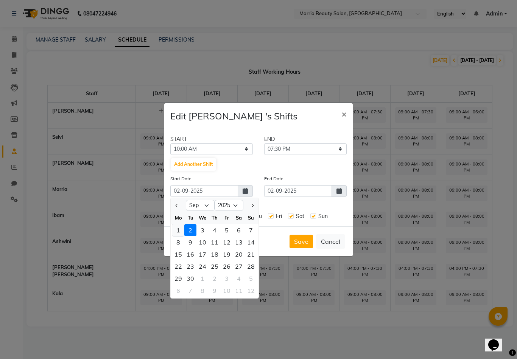
click at [178, 236] on div "1" at bounding box center [178, 230] width 12 height 12
type input "[DATE]"
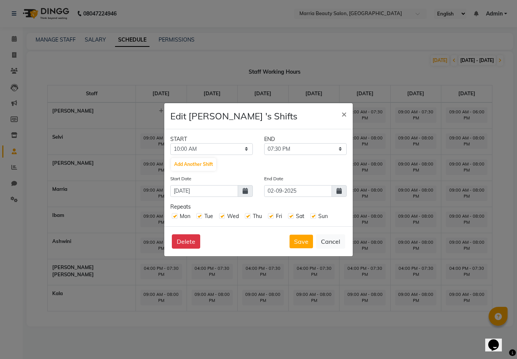
click at [339, 194] on icon at bounding box center [338, 191] width 5 height 6
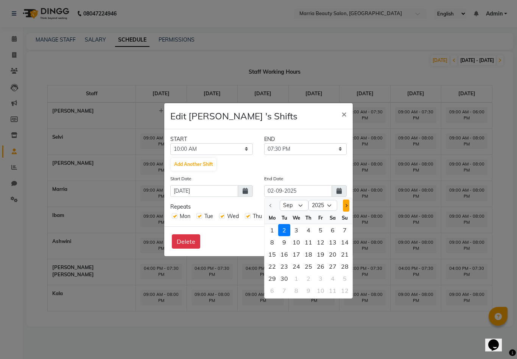
click at [344, 212] on button "Next month" at bounding box center [346, 206] width 6 height 12
select select "10"
click at [344, 212] on div at bounding box center [344, 206] width 15 height 12
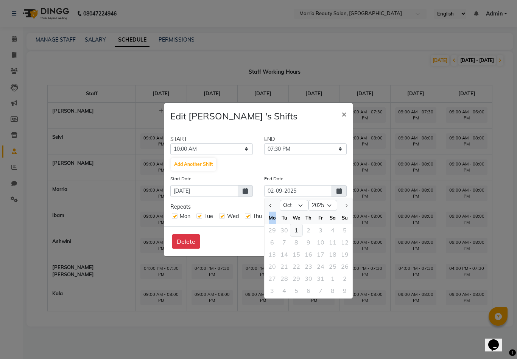
click at [298, 236] on div "1" at bounding box center [296, 230] width 12 height 12
type input "01-10-2025"
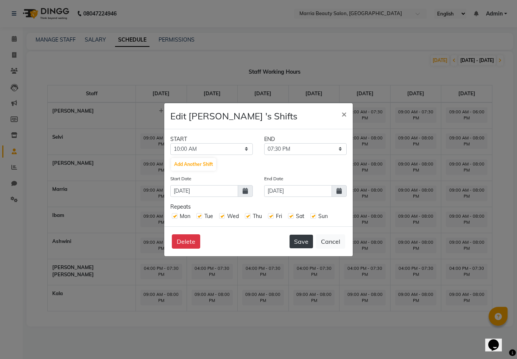
click at [298, 249] on button "Save" at bounding box center [300, 242] width 23 height 14
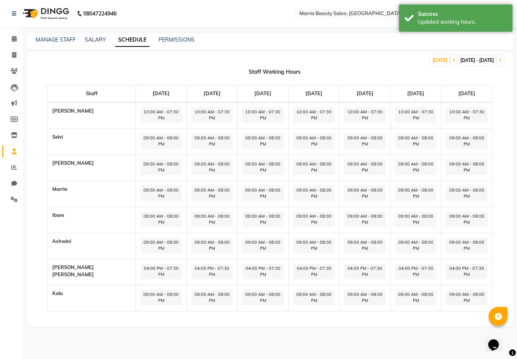
click at [140, 112] on span "10:00 AM - 07:30 PM" at bounding box center [161, 115] width 42 height 16
select select "10:00 AM"
select select "07:30 PM"
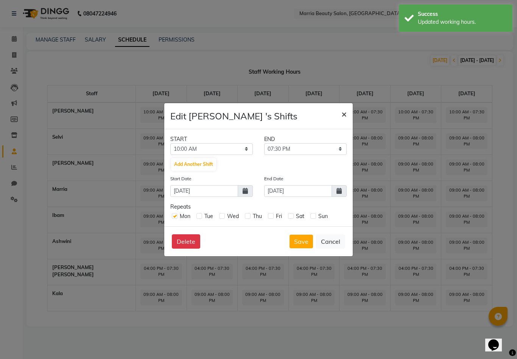
click at [343, 120] on span "×" at bounding box center [343, 113] width 5 height 11
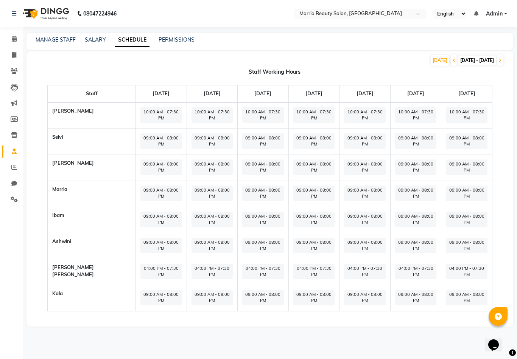
click at [140, 134] on span "09:00 AM - 08:00 PM" at bounding box center [161, 142] width 42 height 16
select select "09:00 AM"
select select "08:00 PM"
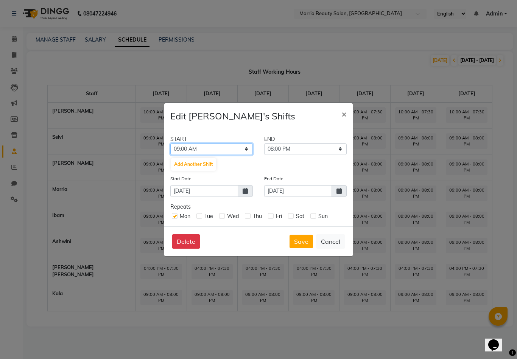
click at [229, 155] on select "12:00 AM 12:15 AM 12:30 AM 12:45 AM 01:00 AM 01:15 AM 01:30 AM 01:45 AM 02:00 A…" at bounding box center [211, 149] width 82 height 12
select select "10:00 AM"
click at [313, 154] on select "10:15 AM 10:30 AM 10:45 AM 11:00 AM 11:15 AM 11:30 AM 11:45 AM 12:00 PM 12:15 P…" at bounding box center [305, 149] width 82 height 12
select select "07:30 PM"
click at [340, 194] on icon at bounding box center [338, 191] width 5 height 6
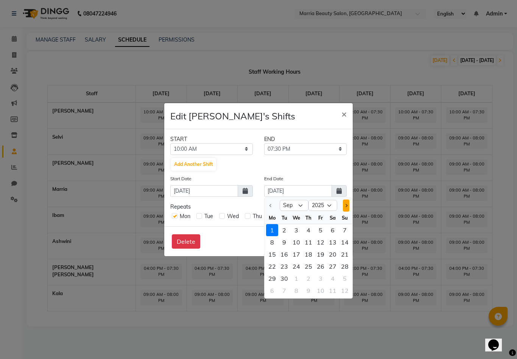
click at [348, 212] on button "Next month" at bounding box center [346, 206] width 6 height 12
select select "10"
click at [299, 236] on div "1" at bounding box center [296, 230] width 12 height 12
type input "01-10-2025"
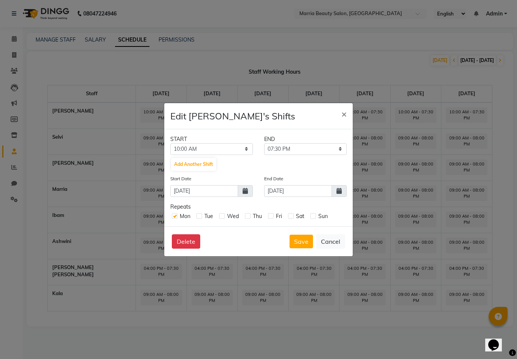
click at [201, 219] on label at bounding box center [199, 216] width 6 height 6
click at [201, 218] on input "checkbox" at bounding box center [198, 215] width 5 height 5
checkbox input "true"
click at [222, 219] on label at bounding box center [222, 216] width 6 height 6
click at [222, 218] on input "checkbox" at bounding box center [221, 215] width 5 height 5
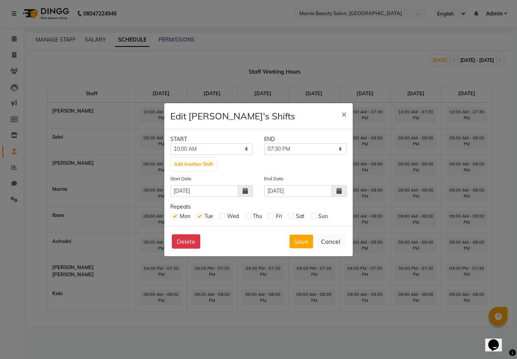
checkbox input "true"
click at [250, 219] on label at bounding box center [248, 216] width 6 height 6
click at [250, 218] on input "checkbox" at bounding box center [247, 215] width 5 height 5
checkbox input "true"
click at [274, 219] on label at bounding box center [271, 216] width 6 height 6
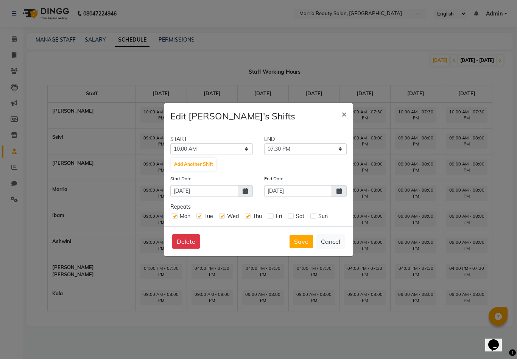
click at [273, 218] on input "checkbox" at bounding box center [270, 215] width 5 height 5
checkbox input "true"
click at [294, 219] on label at bounding box center [291, 216] width 6 height 6
click at [293, 218] on input "checkbox" at bounding box center [290, 215] width 5 height 5
checkbox input "true"
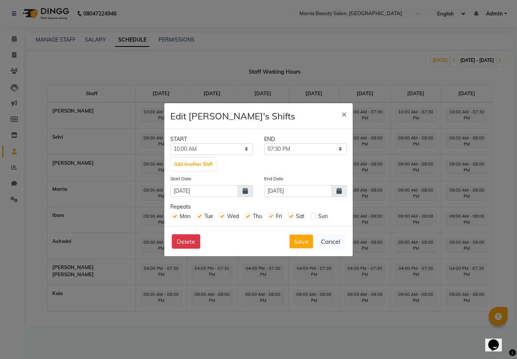
click at [316, 219] on label at bounding box center [313, 216] width 6 height 6
click at [315, 218] on input "checkbox" at bounding box center [312, 215] width 5 height 5
checkbox input "true"
click at [302, 248] on button "Save" at bounding box center [300, 242] width 23 height 14
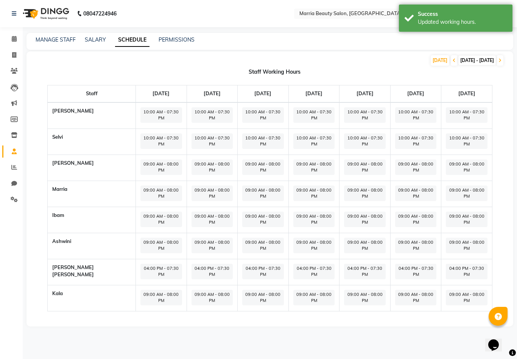
click at [140, 160] on span "09:00 AM - 08:00 PM" at bounding box center [161, 168] width 42 height 16
select select "09:00 AM"
select select "08:00 PM"
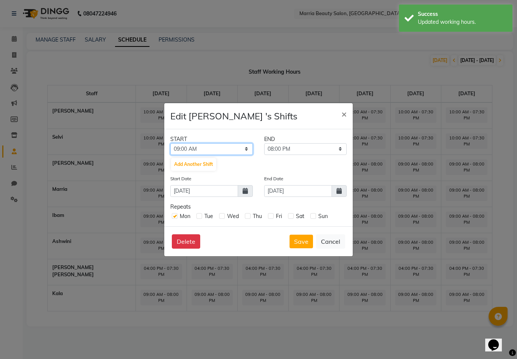
click at [202, 153] on select "12:00 AM 12:15 AM 12:30 AM 12:45 AM 01:00 AM 01:15 AM 01:30 AM 01:45 AM 02:00 A…" at bounding box center [211, 149] width 82 height 12
select select "10:00 AM"
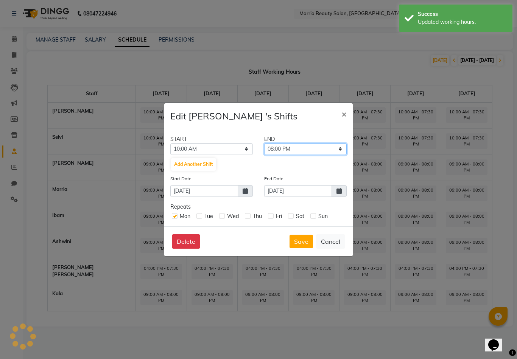
click at [306, 154] on select "10:15 AM 10:30 AM 10:45 AM 11:00 AM 11:15 AM 11:30 AM 11:45 AM 12:00 PM 12:15 P…" at bounding box center [305, 149] width 82 height 12
select select "07:30 PM"
click at [341, 194] on icon at bounding box center [338, 191] width 5 height 6
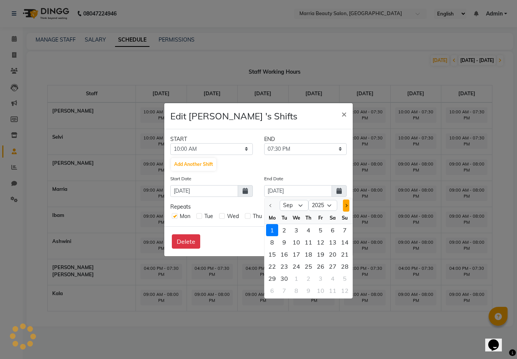
click at [347, 212] on button "Next month" at bounding box center [346, 206] width 6 height 12
select select "10"
click at [299, 236] on div "1" at bounding box center [296, 230] width 12 height 12
type input "01-10-2025"
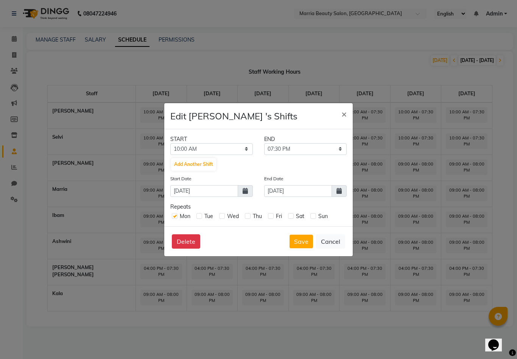
click at [199, 219] on label at bounding box center [199, 216] width 6 height 6
click at [199, 218] on input "checkbox" at bounding box center [198, 215] width 5 height 5
checkbox input "true"
click at [224, 219] on label at bounding box center [222, 216] width 6 height 6
click at [224, 218] on input "checkbox" at bounding box center [221, 215] width 5 height 5
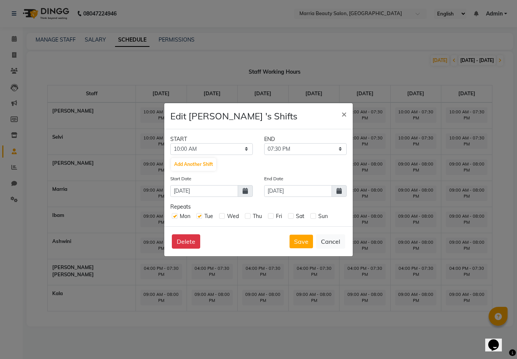
checkbox input "true"
click at [250, 219] on label at bounding box center [248, 216] width 6 height 6
click at [250, 218] on input "checkbox" at bounding box center [247, 215] width 5 height 5
checkbox input "true"
click at [274, 219] on label at bounding box center [271, 216] width 6 height 6
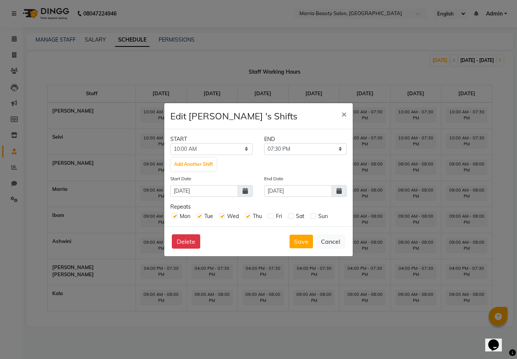
click at [273, 218] on input "checkbox" at bounding box center [270, 215] width 5 height 5
checkbox input "true"
click at [294, 219] on label at bounding box center [291, 216] width 6 height 6
click at [293, 218] on input "checkbox" at bounding box center [290, 215] width 5 height 5
checkbox input "true"
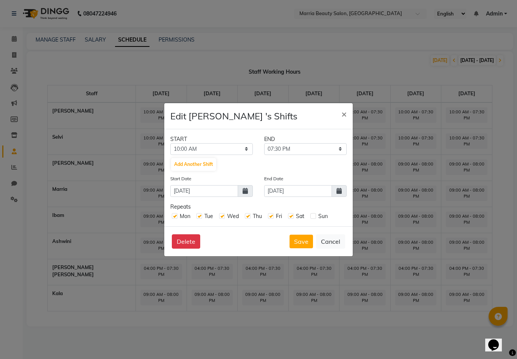
click at [316, 219] on label at bounding box center [313, 216] width 6 height 6
click at [315, 218] on input "checkbox" at bounding box center [312, 215] width 5 height 5
checkbox input "true"
click at [299, 246] on button "Save" at bounding box center [300, 242] width 23 height 14
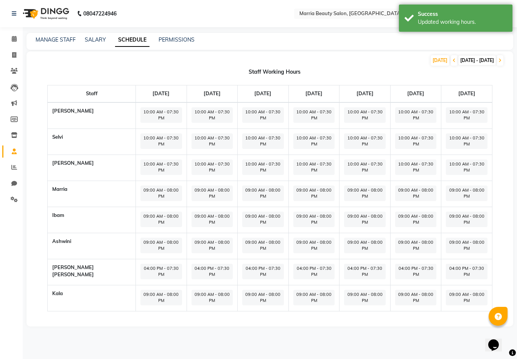
click at [140, 186] on span "09:00 AM - 08:00 PM" at bounding box center [161, 194] width 42 height 16
select select "09:00 AM"
select select "08:00 PM"
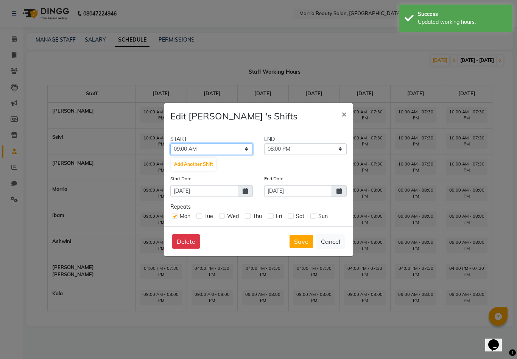
click at [235, 154] on select "12:00 AM 12:15 AM 12:30 AM 12:45 AM 01:00 AM 01:15 AM 01:30 AM 01:45 AM 02:00 A…" at bounding box center [211, 149] width 82 height 12
select select "10:00 AM"
click at [301, 155] on select "10:15 AM 10:30 AM 10:45 AM 11:00 AM 11:15 AM 11:30 AM 11:45 AM 12:00 PM 12:15 P…" at bounding box center [305, 149] width 82 height 12
select select "07:30 PM"
click at [341, 194] on icon at bounding box center [338, 191] width 5 height 6
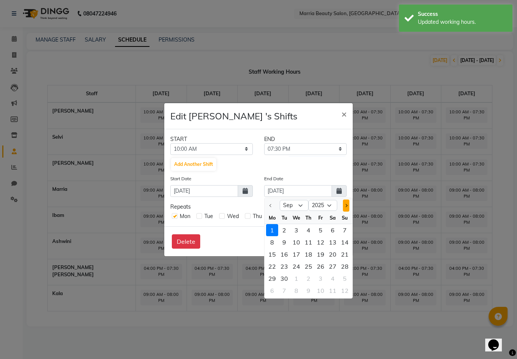
click at [347, 210] on button "Next month" at bounding box center [346, 206] width 6 height 12
select select "10"
click at [296, 236] on div "1" at bounding box center [296, 230] width 12 height 12
type input "01-10-2025"
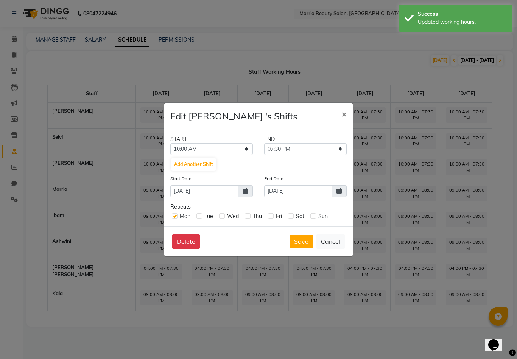
click at [205, 221] on div "Tue" at bounding box center [204, 217] width 17 height 8
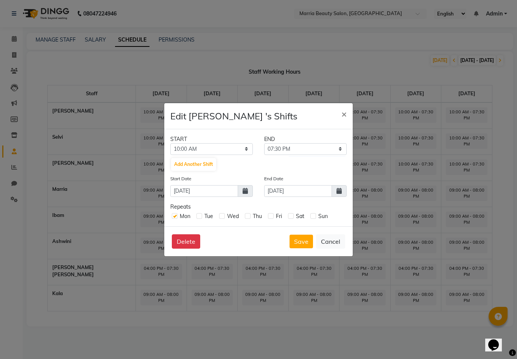
click at [201, 219] on label at bounding box center [199, 216] width 6 height 6
click at [201, 218] on input "checkbox" at bounding box center [198, 215] width 5 height 5
checkbox input "true"
click at [224, 219] on label at bounding box center [222, 216] width 6 height 6
click at [224, 218] on input "checkbox" at bounding box center [221, 215] width 5 height 5
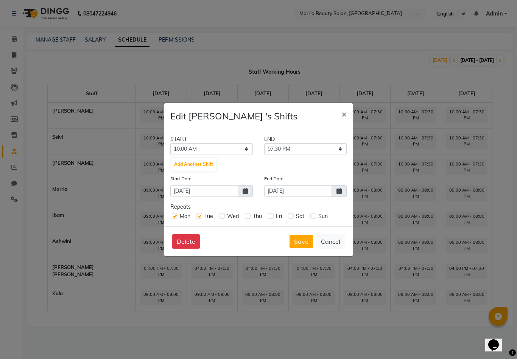
checkbox input "true"
click at [250, 219] on label at bounding box center [248, 216] width 6 height 6
click at [250, 218] on input "checkbox" at bounding box center [247, 215] width 5 height 5
checkbox input "true"
click at [274, 219] on label at bounding box center [271, 216] width 6 height 6
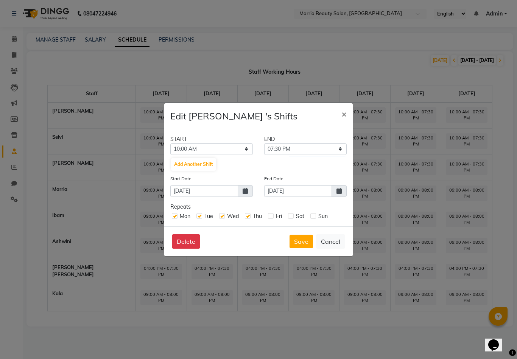
click at [273, 218] on input "checkbox" at bounding box center [270, 215] width 5 height 5
checkbox input "true"
click at [294, 219] on label at bounding box center [291, 216] width 6 height 6
click at [293, 218] on input "checkbox" at bounding box center [290, 215] width 5 height 5
checkbox input "true"
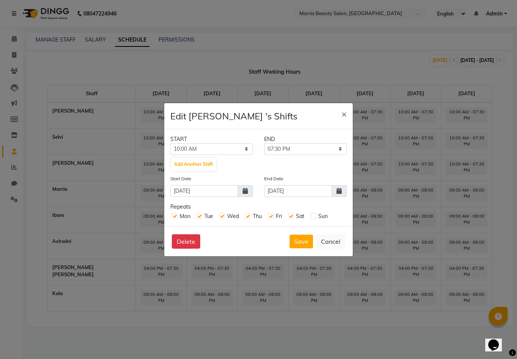
click at [316, 219] on label at bounding box center [313, 216] width 6 height 6
click at [315, 218] on input "checkbox" at bounding box center [312, 215] width 5 height 5
checkbox input "true"
click at [303, 248] on button "Save" at bounding box center [300, 242] width 23 height 14
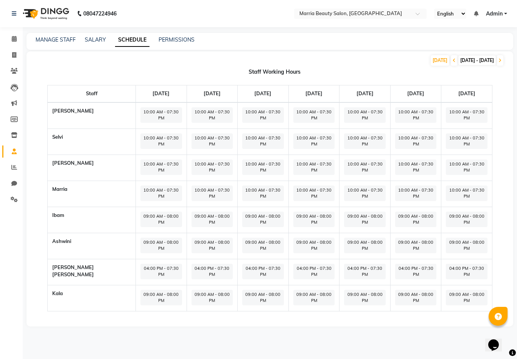
click at [140, 212] on span "09:00 AM - 08:00 PM" at bounding box center [161, 220] width 42 height 16
select select "09:00 AM"
select select "08:00 PM"
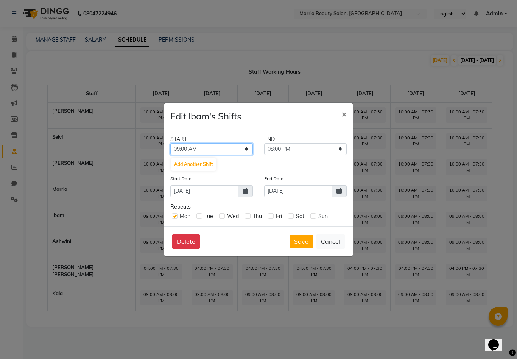
click at [219, 155] on select "12:00 AM 12:15 AM 12:30 AM 12:45 AM 01:00 AM 01:15 AM 01:30 AM 01:45 AM 02:00 A…" at bounding box center [211, 149] width 82 height 12
select select "10:00 AM"
click at [304, 155] on select "10:15 AM 10:30 AM 10:45 AM 11:00 AM 11:15 AM 11:30 AM 11:45 AM 12:00 PM 12:15 P…" at bounding box center [305, 149] width 82 height 12
click at [308, 155] on select "10:15 AM 10:30 AM 10:45 AM 11:00 AM 11:15 AM 11:30 AM 11:45 AM 12:00 PM 12:15 P…" at bounding box center [305, 149] width 82 height 12
select select "07:30 PM"
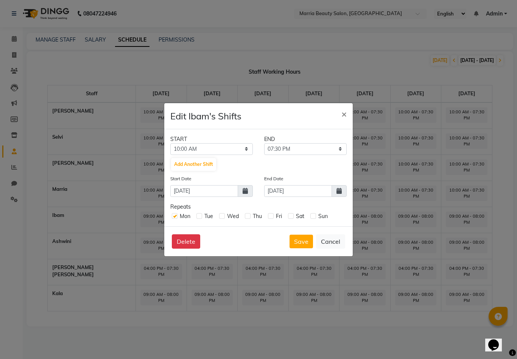
click at [338, 194] on icon at bounding box center [338, 191] width 5 height 6
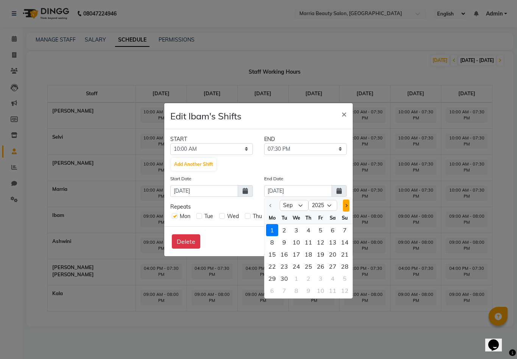
click at [347, 212] on button "Next month" at bounding box center [346, 206] width 6 height 12
select select "10"
click at [299, 233] on div "1" at bounding box center [296, 230] width 12 height 12
type input "01-10-2025"
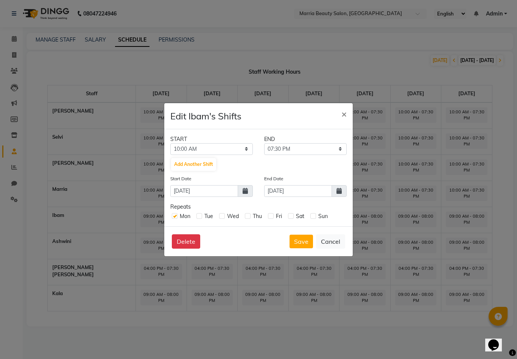
click at [202, 219] on label at bounding box center [199, 216] width 6 height 6
click at [201, 218] on input "checkbox" at bounding box center [198, 215] width 5 height 5
checkbox input "true"
click at [225, 219] on label at bounding box center [222, 216] width 6 height 6
click at [224, 218] on input "checkbox" at bounding box center [221, 215] width 5 height 5
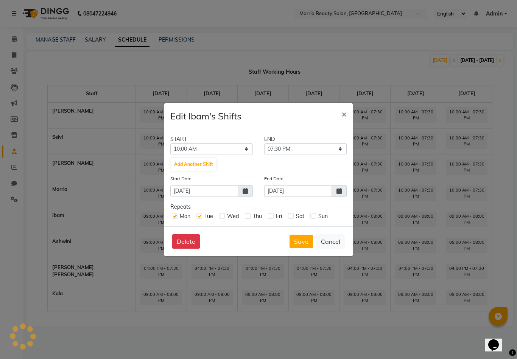
checkbox input "true"
click at [250, 219] on label at bounding box center [248, 216] width 6 height 6
click at [250, 218] on input "checkbox" at bounding box center [247, 215] width 5 height 5
checkbox input "true"
click at [274, 219] on label at bounding box center [271, 216] width 6 height 6
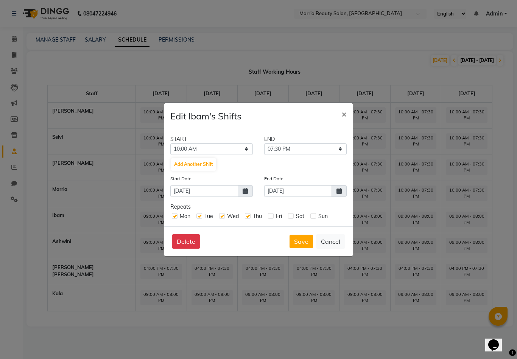
click at [273, 218] on input "checkbox" at bounding box center [270, 215] width 5 height 5
checkbox input "true"
click at [294, 219] on label at bounding box center [291, 216] width 6 height 6
click at [293, 218] on input "checkbox" at bounding box center [290, 215] width 5 height 5
checkbox input "true"
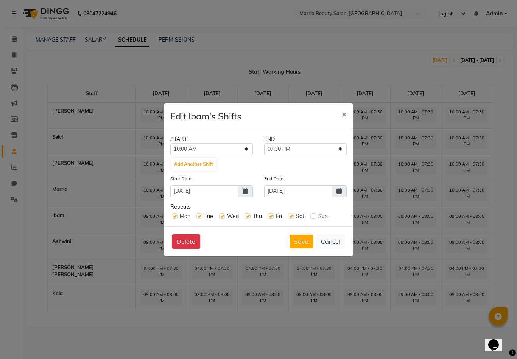
click at [316, 219] on label at bounding box center [313, 216] width 6 height 6
click at [315, 218] on input "checkbox" at bounding box center [312, 215] width 5 height 5
checkbox input "true"
click at [300, 247] on button "Save" at bounding box center [300, 242] width 23 height 14
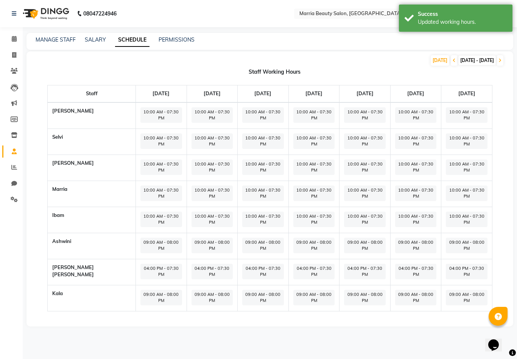
click at [140, 238] on span "09:00 AM - 08:00 PM" at bounding box center [161, 246] width 42 height 16
select select "09:00 AM"
select select "08:00 PM"
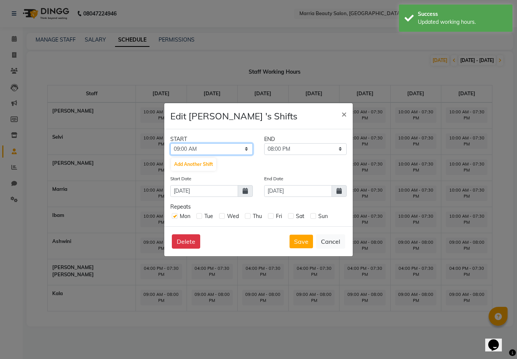
click at [220, 155] on select "12:00 AM 12:15 AM 12:30 AM 12:45 AM 01:00 AM 01:15 AM 01:30 AM 01:45 AM 02:00 A…" at bounding box center [211, 149] width 82 height 12
select select "10:00 AM"
click at [296, 154] on select "10:15 AM 10:30 AM 10:45 AM 11:00 AM 11:15 AM 11:30 AM 11:45 AM 12:00 PM 12:15 P…" at bounding box center [305, 149] width 82 height 12
select select "07:30 PM"
click at [339, 194] on icon at bounding box center [338, 191] width 5 height 6
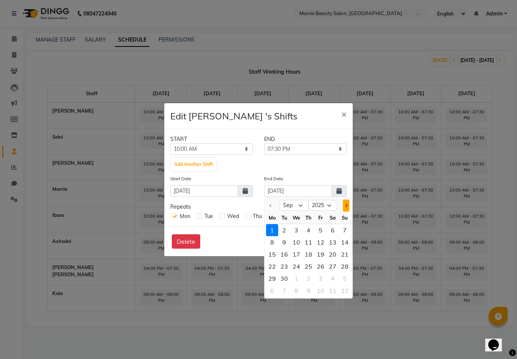
click at [343, 210] on button "Next month" at bounding box center [346, 206] width 6 height 12
select select "10"
click at [296, 235] on div "1" at bounding box center [296, 230] width 12 height 12
type input "01-10-2025"
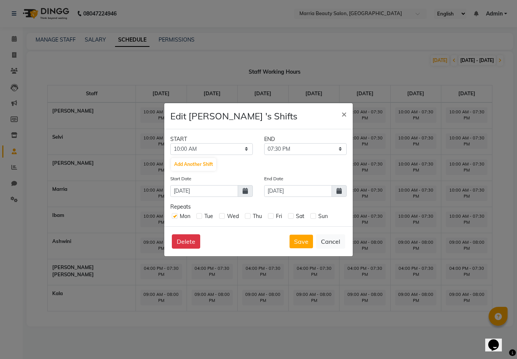
click at [200, 219] on label at bounding box center [199, 216] width 6 height 6
click at [200, 218] on input "checkbox" at bounding box center [198, 215] width 5 height 5
checkbox input "true"
click at [230, 221] on div "Wed" at bounding box center [229, 217] width 20 height 8
click at [223, 219] on label at bounding box center [222, 216] width 6 height 6
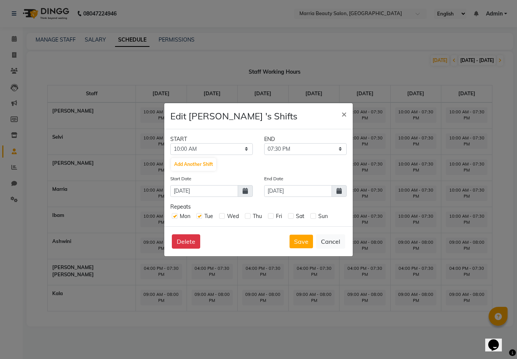
click at [223, 218] on input "checkbox" at bounding box center [221, 215] width 5 height 5
checkbox input "true"
click at [250, 219] on label at bounding box center [248, 216] width 6 height 6
click at [250, 218] on input "checkbox" at bounding box center [247, 215] width 5 height 5
checkbox input "true"
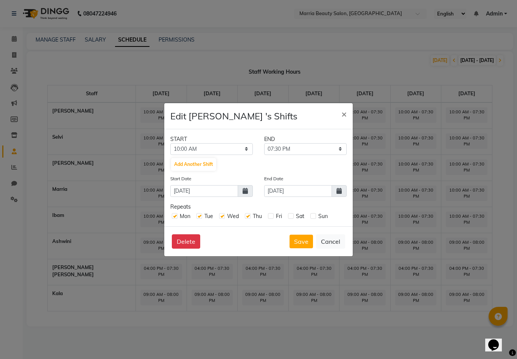
click at [274, 219] on label at bounding box center [271, 216] width 6 height 6
click at [273, 218] on input "checkbox" at bounding box center [270, 215] width 5 height 5
checkbox input "true"
click at [303, 219] on span "Sat" at bounding box center [300, 216] width 8 height 7
click at [294, 219] on label at bounding box center [291, 216] width 6 height 6
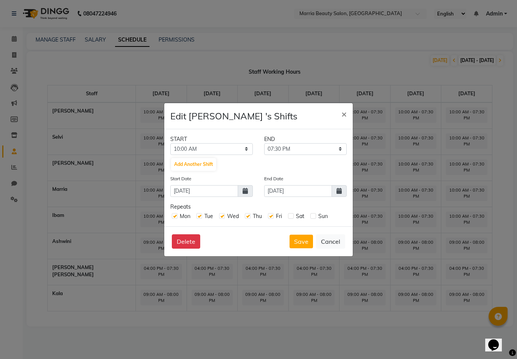
click at [293, 218] on input "checkbox" at bounding box center [290, 215] width 5 height 5
checkbox input "true"
click at [316, 219] on label at bounding box center [313, 216] width 6 height 6
click at [315, 218] on input "checkbox" at bounding box center [312, 215] width 5 height 5
checkbox input "true"
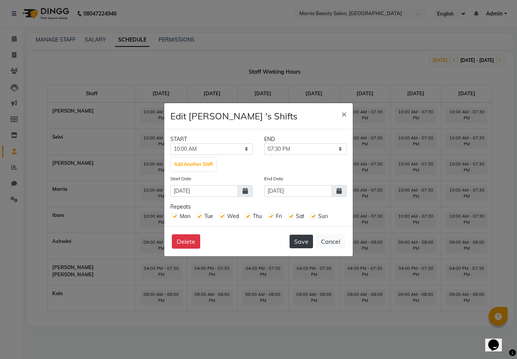
click at [302, 245] on button "Save" at bounding box center [300, 242] width 23 height 14
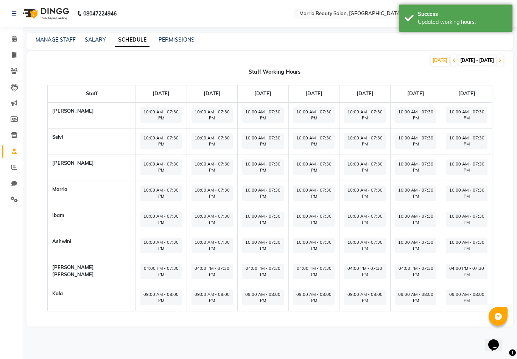
click at [140, 264] on span "04:00 PM - 07:30 PM" at bounding box center [161, 272] width 42 height 16
select select "04:00 PM"
select select "07:30 PM"
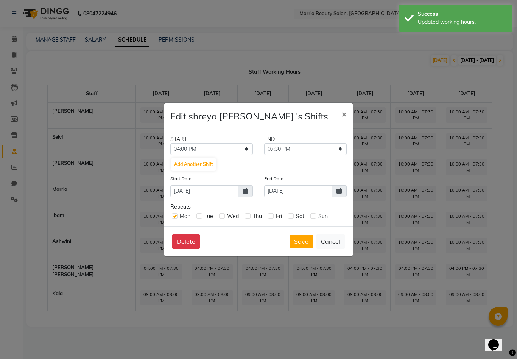
click at [117, 297] on ngb-modal-window "Edit shreya joju 's Shifts × START END 12:00 AM 12:15 AM 12:30 AM 12:45 AM 01:0…" at bounding box center [258, 179] width 517 height 359
click at [336, 249] on button "Cancel" at bounding box center [330, 242] width 29 height 14
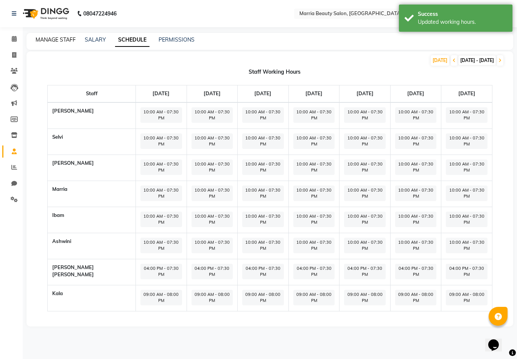
click at [54, 41] on link "MANAGE STAFF" at bounding box center [56, 39] width 40 height 7
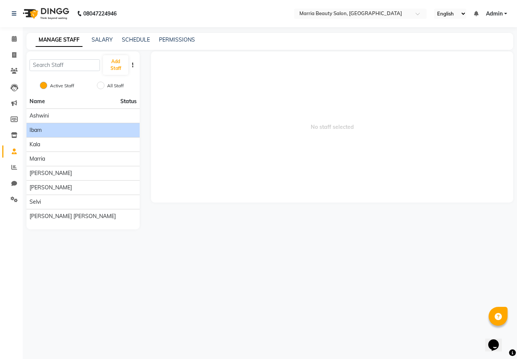
click at [70, 131] on div "Ibam" at bounding box center [83, 130] width 107 height 8
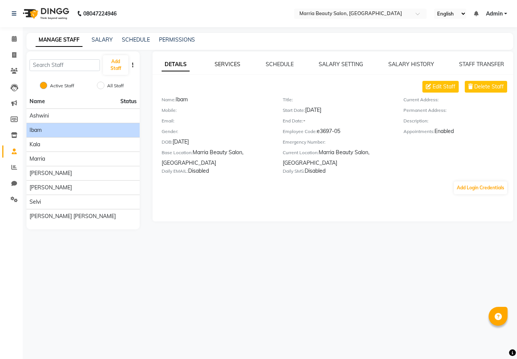
click at [231, 63] on link "SERVICES" at bounding box center [228, 64] width 26 height 7
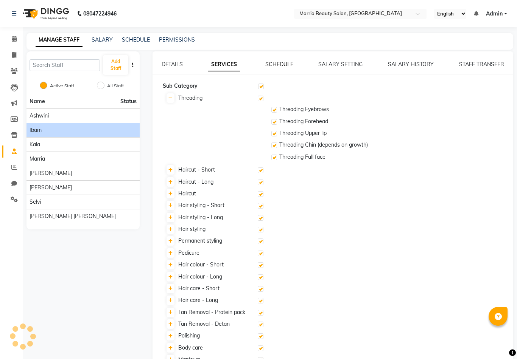
checkbox input "true"
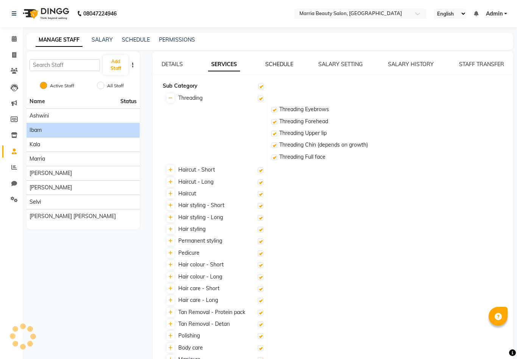
checkbox input "true"
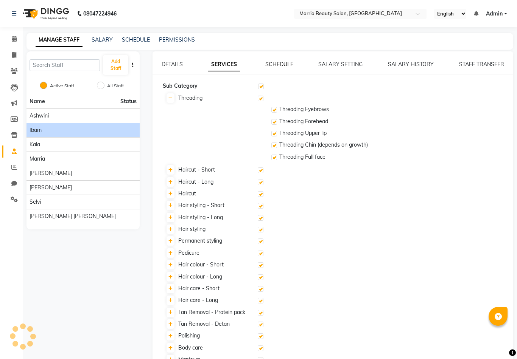
checkbox input "true"
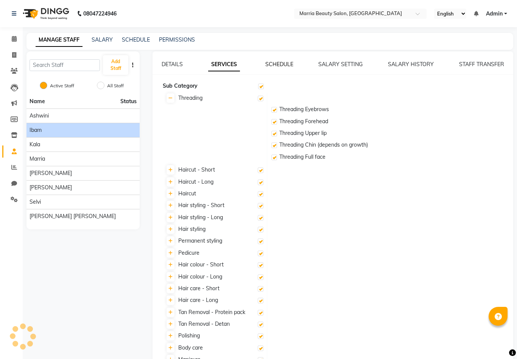
checkbox input "true"
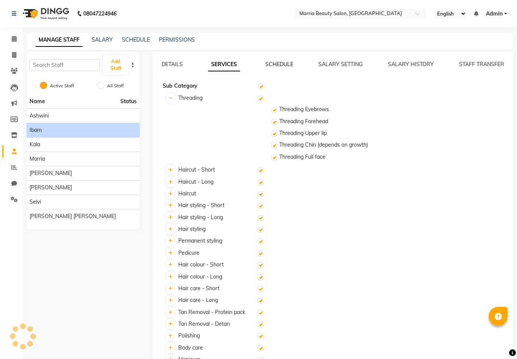
checkbox input "true"
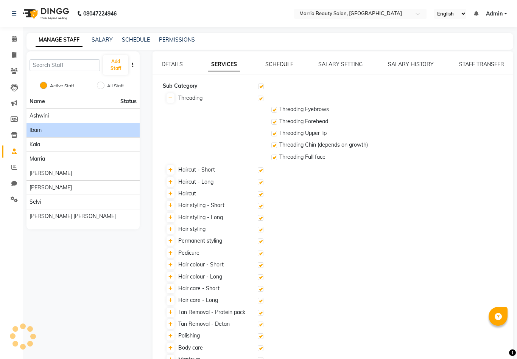
checkbox input "true"
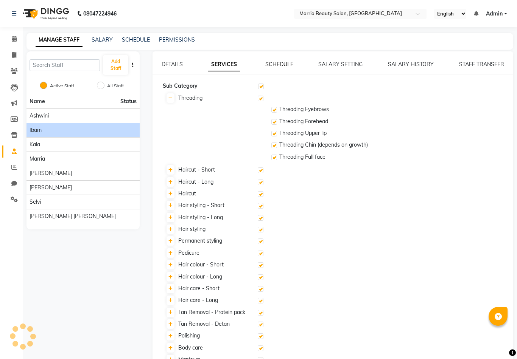
checkbox input "true"
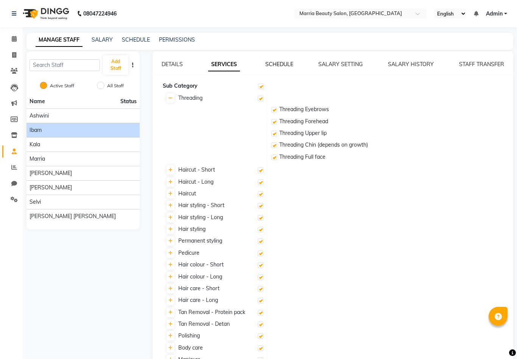
click at [280, 64] on link "SCHEDULE" at bounding box center [279, 64] width 28 height 7
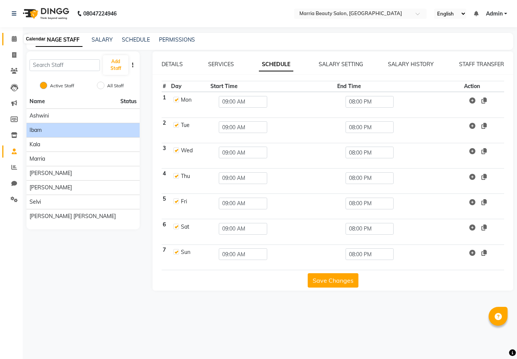
click at [13, 42] on icon at bounding box center [14, 39] width 5 height 6
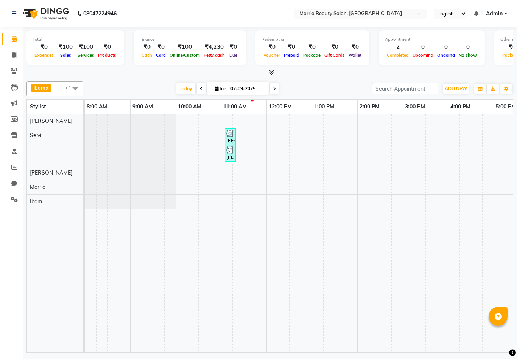
click at [271, 72] on icon at bounding box center [271, 73] width 5 height 6
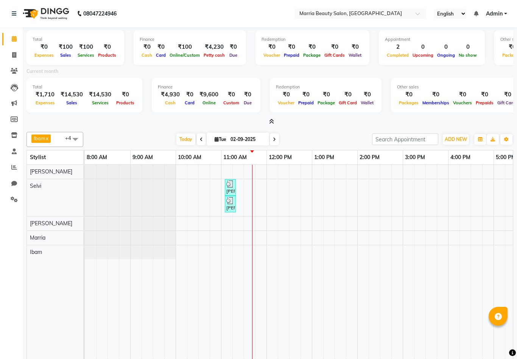
click at [271, 122] on icon at bounding box center [271, 122] width 5 height 6
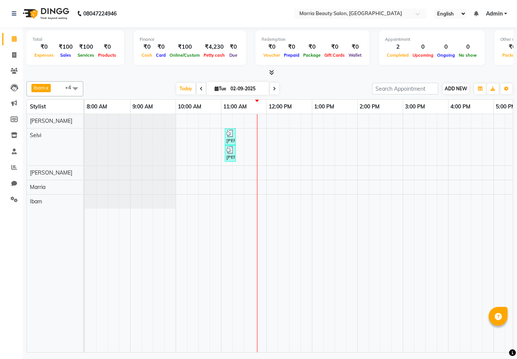
click at [447, 88] on span "ADD NEW" at bounding box center [456, 89] width 22 height 6
click at [487, 114] on link "Add Invoice" at bounding box center [499, 112] width 60 height 10
select select "service"
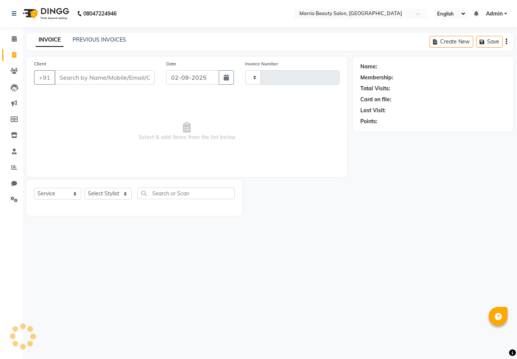
type input "0746"
select select "8343"
click at [81, 77] on input "Client" at bounding box center [104, 77] width 100 height 14
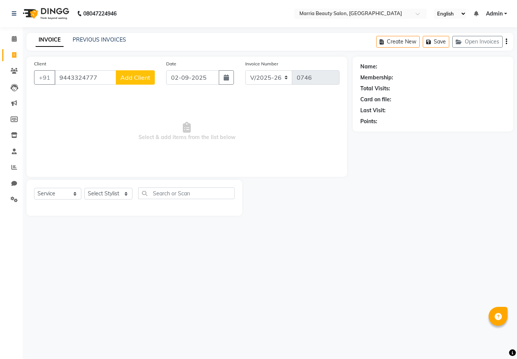
type input "9443324777"
click at [148, 77] on span "Add Client" at bounding box center [135, 78] width 30 height 8
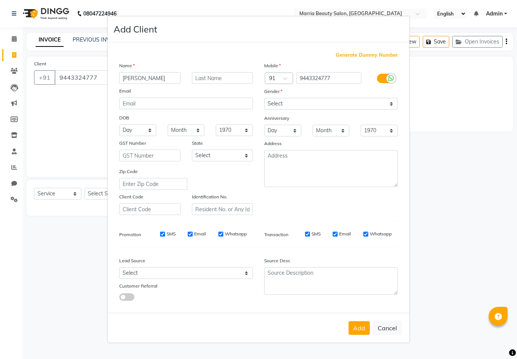
type input "[PERSON_NAME]"
click at [291, 110] on select "Select Male Female Other Prefer Not To Say" at bounding box center [331, 104] width 134 height 12
select select "female"
click at [355, 332] on button "Add" at bounding box center [358, 329] width 21 height 14
select select
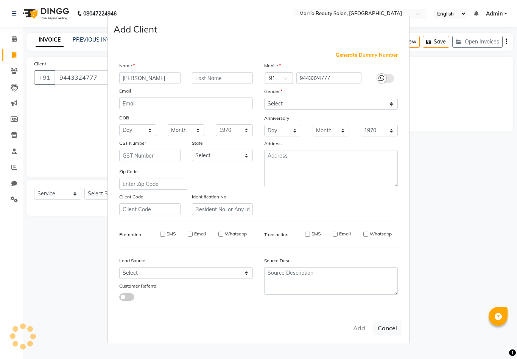
select select
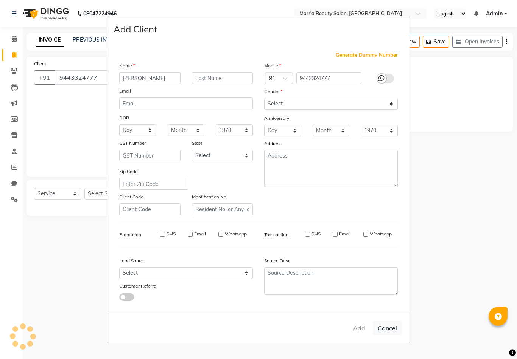
select select
checkbox input "false"
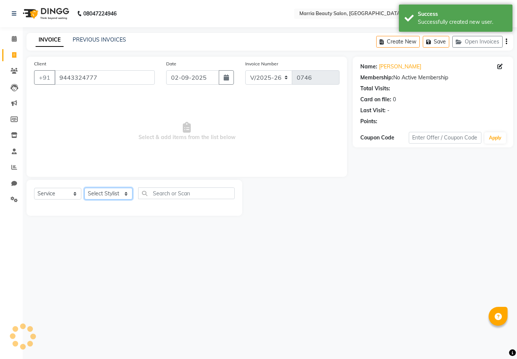
click at [111, 194] on select "Select Stylist Ashwini Ibam kala Marria Nikhita sandhiya Selvi shreya joju" at bounding box center [108, 194] width 48 height 12
select select "85633"
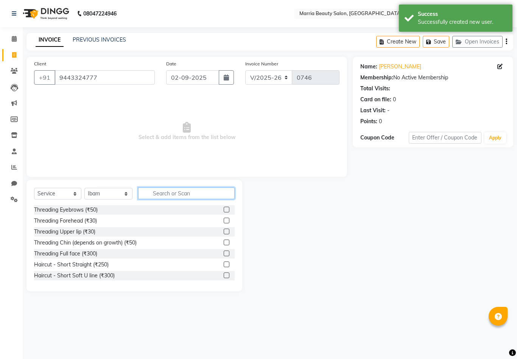
click at [180, 193] on input "text" at bounding box center [186, 194] width 96 height 12
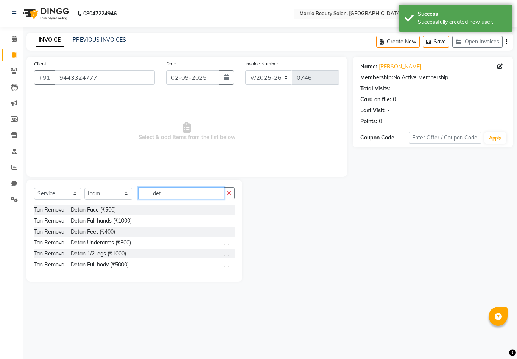
type input "det"
click at [0, 0] on html "08047224946 Select Location × Marria Beauty Salon, Nanjundapuram Road English E…" at bounding box center [258, 179] width 517 height 359
click at [226, 208] on label at bounding box center [227, 210] width 6 height 6
click at [226, 208] on input "checkbox" at bounding box center [226, 210] width 5 height 5
checkbox input "true"
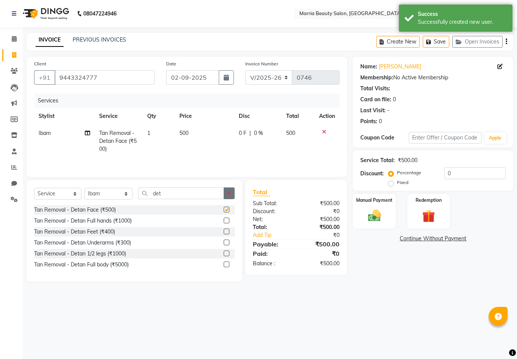
click at [230, 195] on icon "button" at bounding box center [229, 193] width 4 height 5
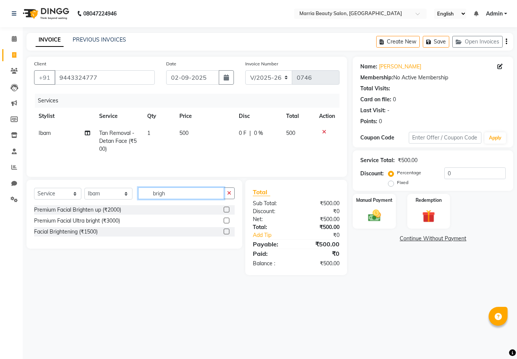
type input "brigh"
click at [226, 232] on label at bounding box center [227, 232] width 6 height 6
click at [226, 232] on input "checkbox" at bounding box center [226, 232] width 5 height 5
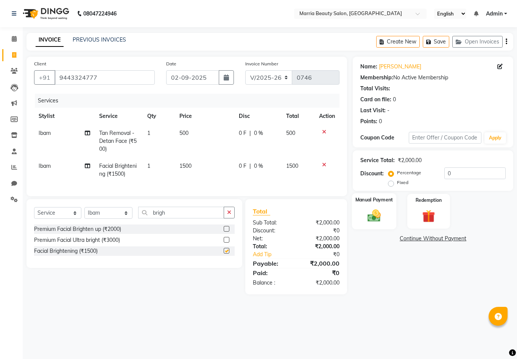
checkbox input "false"
click at [383, 214] on img at bounding box center [374, 216] width 22 height 16
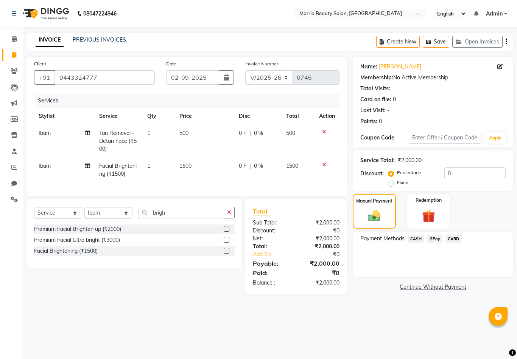
click at [433, 239] on span "GPay" at bounding box center [435, 239] width 16 height 9
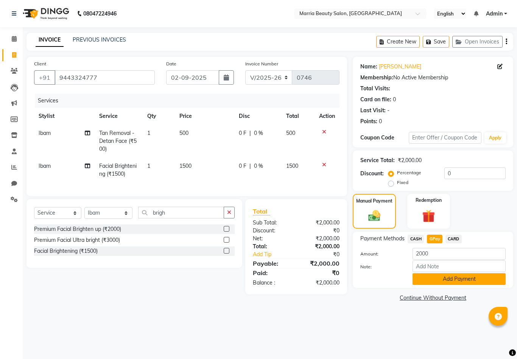
click at [432, 282] on button "Add Payment" at bounding box center [458, 280] width 93 height 12
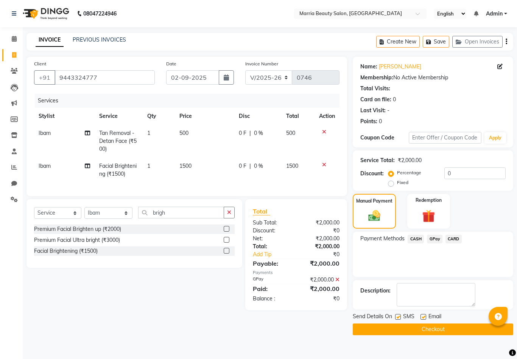
click at [406, 327] on button "Checkout" at bounding box center [433, 330] width 160 height 12
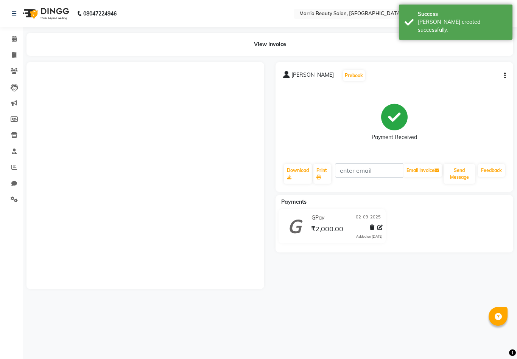
click at [13, 61] on li "Invoice" at bounding box center [11, 55] width 23 height 16
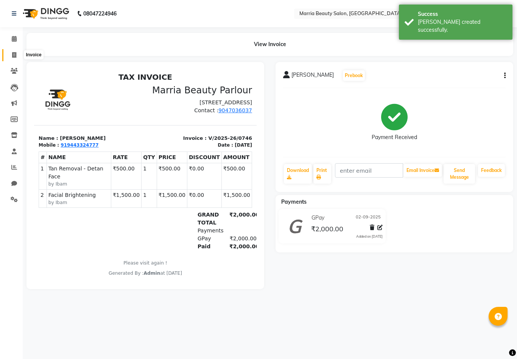
click at [13, 50] on link "Invoice" at bounding box center [11, 55] width 18 height 12
select select "service"
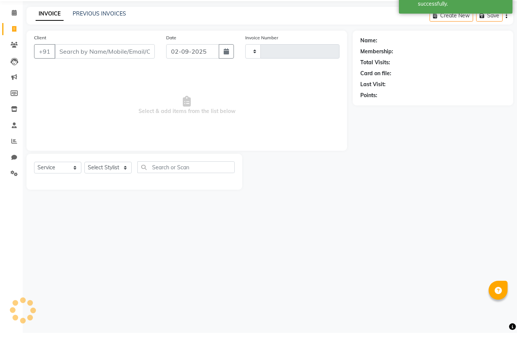
type input "0747"
select select "8343"
click at [109, 70] on input "Client" at bounding box center [104, 77] width 100 height 14
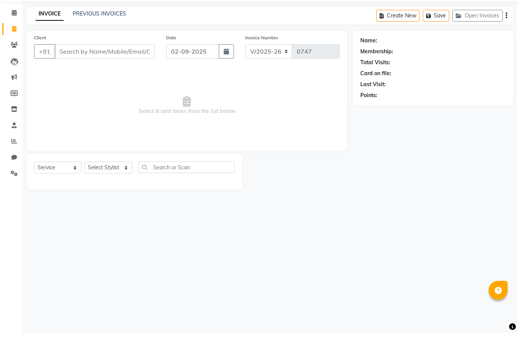
click at [72, 70] on input "Client" at bounding box center [104, 77] width 100 height 14
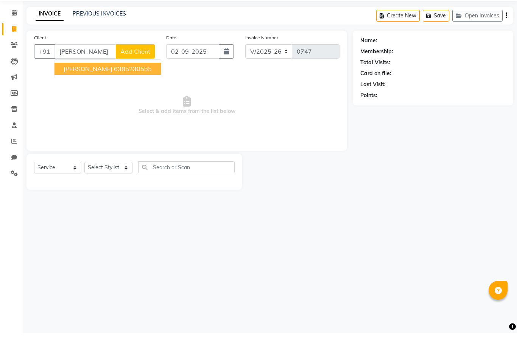
click at [82, 91] on span "[PERSON_NAME]" at bounding box center [88, 95] width 49 height 8
type input "6385230555"
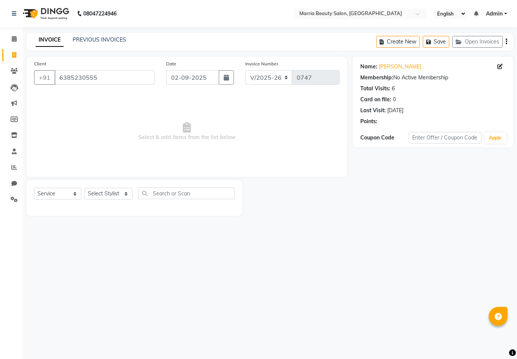
click at [109, 170] on div "Client +91 6385230555 Date 02-09-2025 Invoice Number V/2025 V/2025-26 0747 Sele…" at bounding box center [186, 117] width 320 height 120
click at [107, 198] on select "Select Stylist Ashwini Ibam kala Marria Nikhita sandhiya Selvi shreya joju" at bounding box center [108, 194] width 48 height 12
select select "85629"
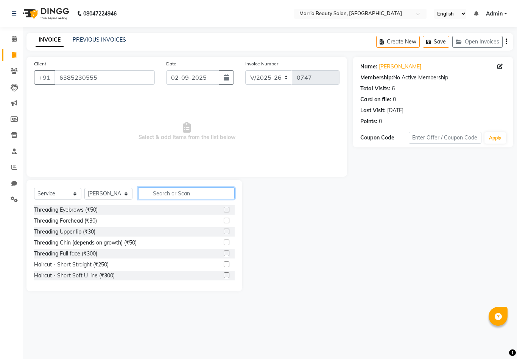
click at [180, 193] on input "text" at bounding box center [186, 194] width 96 height 12
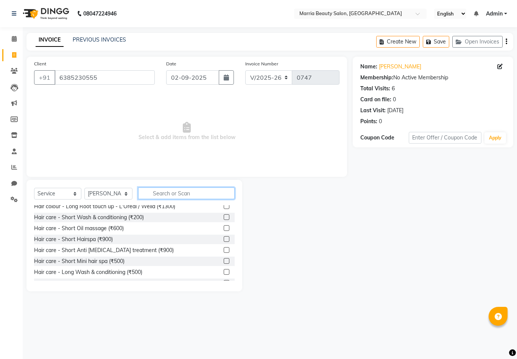
scroll to position [447, 0]
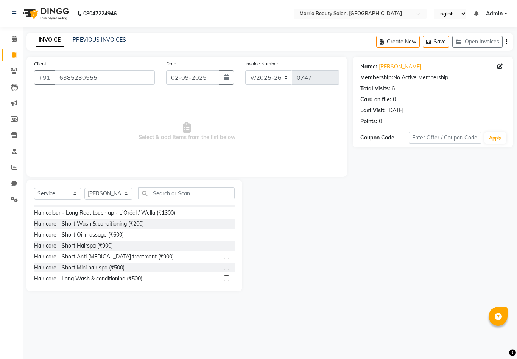
click at [226, 235] on label at bounding box center [227, 235] width 6 height 6
click at [226, 235] on input "checkbox" at bounding box center [226, 235] width 5 height 5
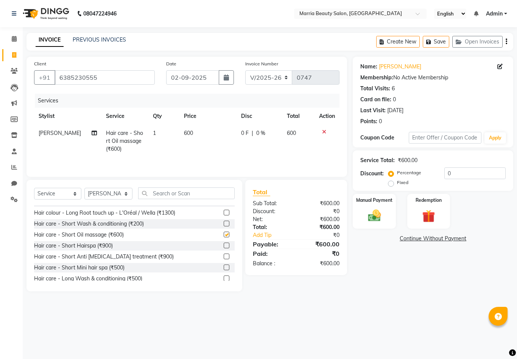
checkbox input "false"
click at [184, 133] on span "600" at bounding box center [188, 133] width 9 height 7
select select "85629"
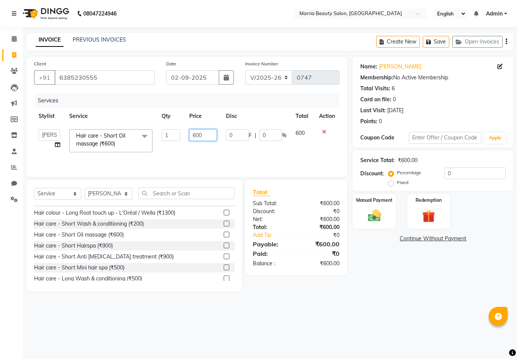
click at [195, 135] on input "600" at bounding box center [203, 135] width 28 height 12
click at [198, 135] on input "600" at bounding box center [203, 135] width 28 height 12
type input "1500"
click at [244, 159] on div "Services Stylist Service Qty Price Disc Total Action Ashwini Ibam kala Marria N…" at bounding box center [186, 132] width 305 height 76
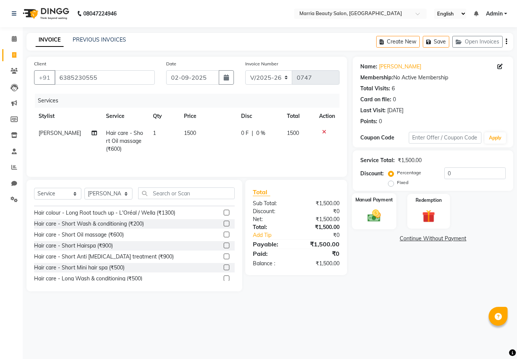
click at [384, 212] on img at bounding box center [374, 216] width 22 height 16
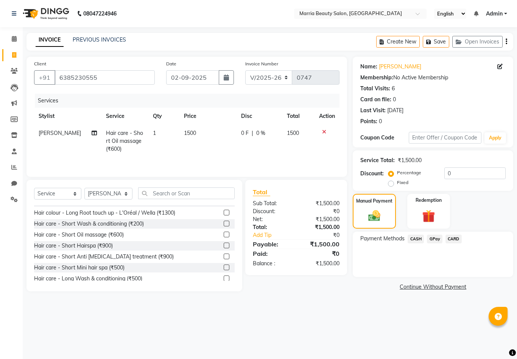
click at [417, 242] on span "CASH" at bounding box center [416, 239] width 16 height 9
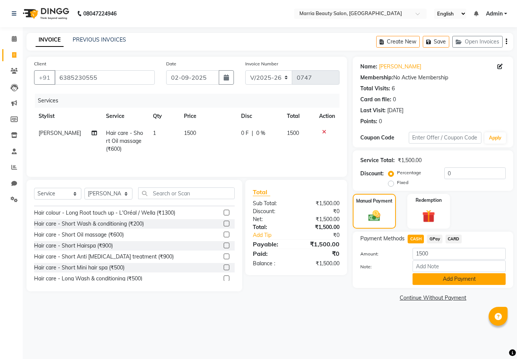
click at [422, 280] on button "Add Payment" at bounding box center [458, 280] width 93 height 12
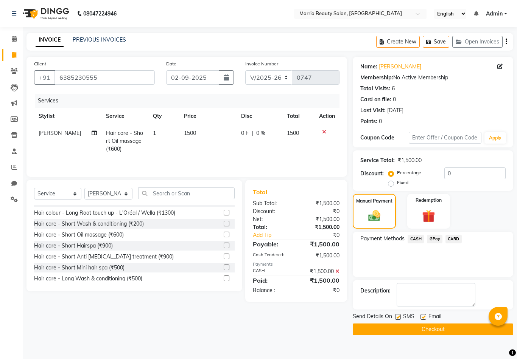
click at [396, 330] on button "Checkout" at bounding box center [433, 330] width 160 height 12
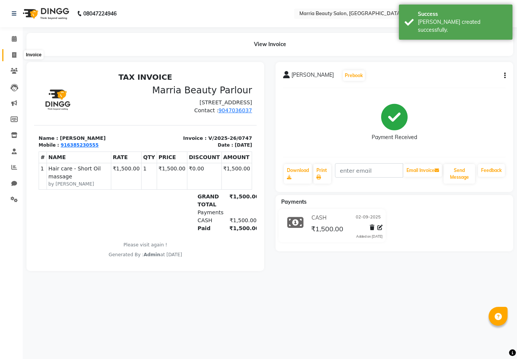
click at [17, 57] on span at bounding box center [14, 55] width 13 height 9
select select "service"
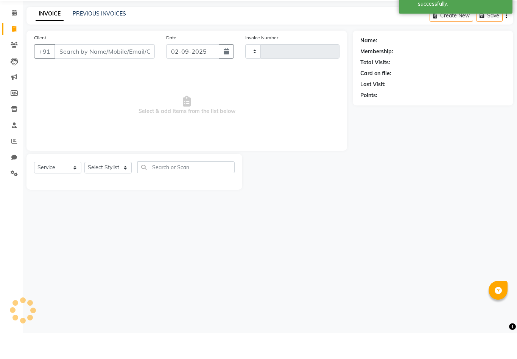
type input "0748"
select select "8343"
click at [128, 70] on input "Client" at bounding box center [104, 77] width 100 height 14
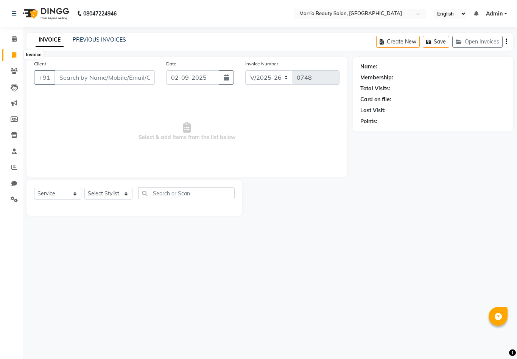
click at [15, 55] on icon at bounding box center [14, 55] width 4 height 6
select select "service"
type input "0748"
select select "8343"
click at [91, 39] on link "PREVIOUS INVOICES" at bounding box center [99, 39] width 53 height 7
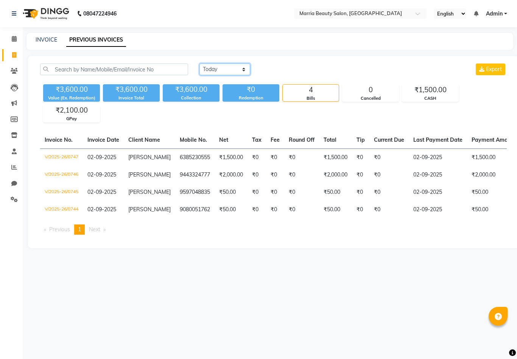
click at [223, 67] on select "Today Yesterday Custom Range" at bounding box center [224, 70] width 51 height 12
select select "range"
click at [281, 68] on input "02-09-2025" at bounding box center [286, 69] width 53 height 11
select select "9"
select select "2025"
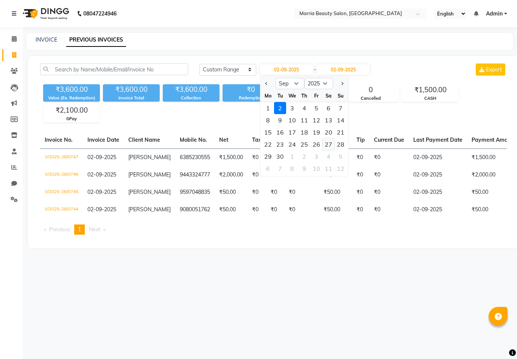
click at [326, 145] on div "27" at bounding box center [328, 144] width 12 height 12
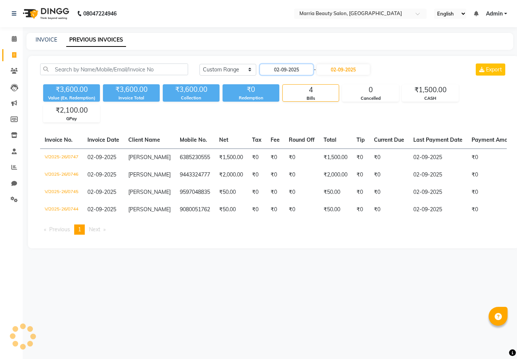
type input "27-09-2025"
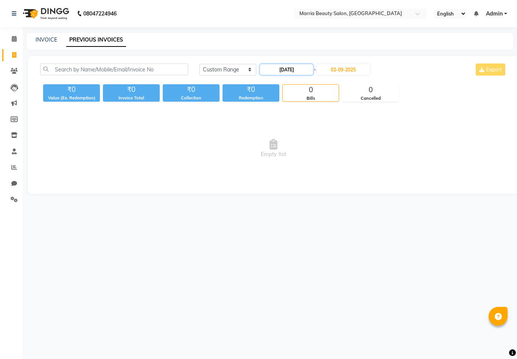
click at [295, 67] on input "27-09-2025" at bounding box center [286, 69] width 53 height 11
select select "9"
select select "2025"
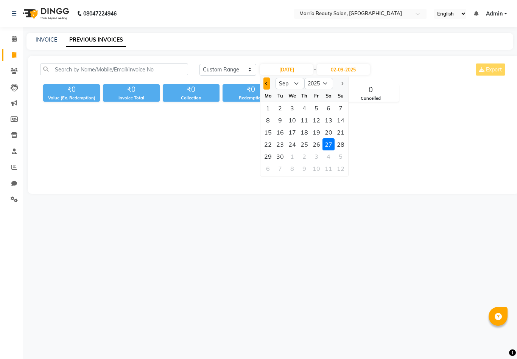
click at [268, 82] on button "Previous month" at bounding box center [266, 84] width 6 height 12
select select "8"
click at [291, 159] on div "27" at bounding box center [292, 157] width 12 height 12
type input "27-08-2025"
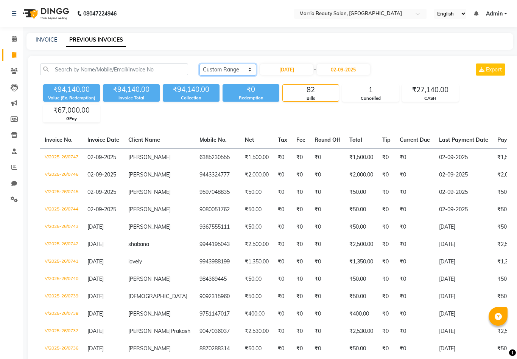
click at [215, 68] on select "Today Yesterday Custom Range" at bounding box center [227, 70] width 57 height 12
select select "yesterday"
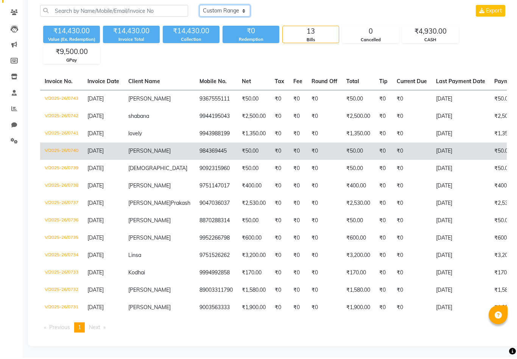
scroll to position [59, 0]
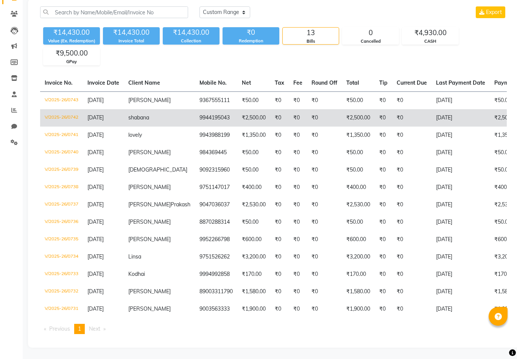
click at [239, 114] on td "₹2,500.00" at bounding box center [253, 117] width 33 height 17
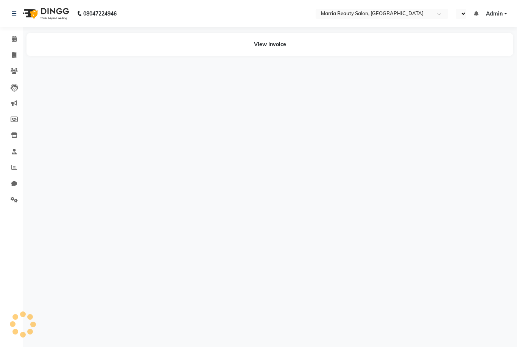
select select "en"
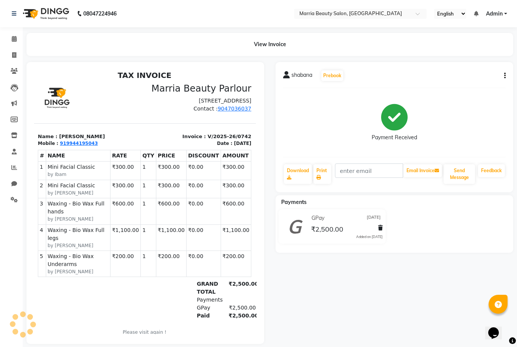
scroll to position [1, 0]
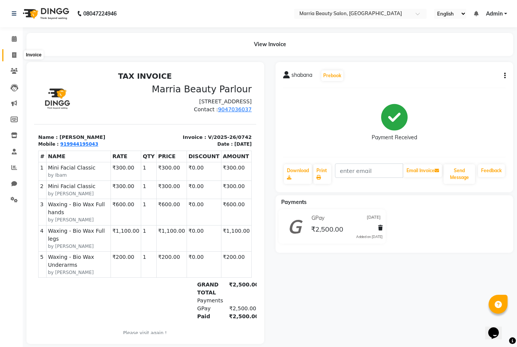
click at [13, 57] on icon at bounding box center [14, 55] width 4 height 6
select select "service"
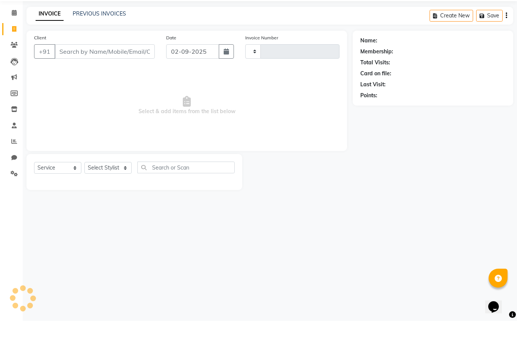
type input "0748"
select select "8343"
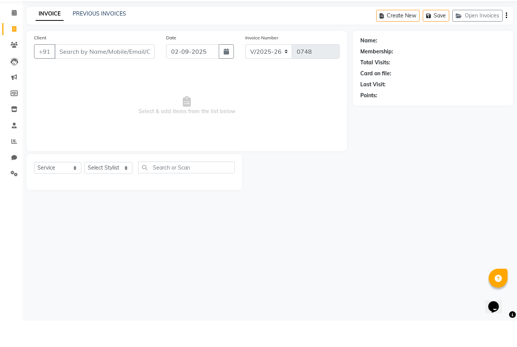
click at [104, 33] on div "INVOICE PREVIOUS INVOICES Create New Save Open Invoices" at bounding box center [269, 42] width 487 height 18
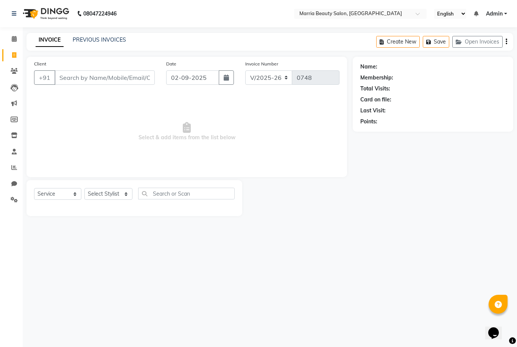
click at [97, 44] on div "PREVIOUS INVOICES" at bounding box center [99, 40] width 53 height 8
click at [98, 39] on link "PREVIOUS INVOICES" at bounding box center [99, 39] width 53 height 7
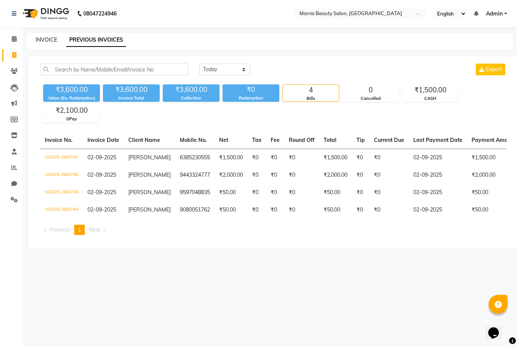
click at [44, 42] on link "INVOICE" at bounding box center [47, 39] width 22 height 7
select select "service"
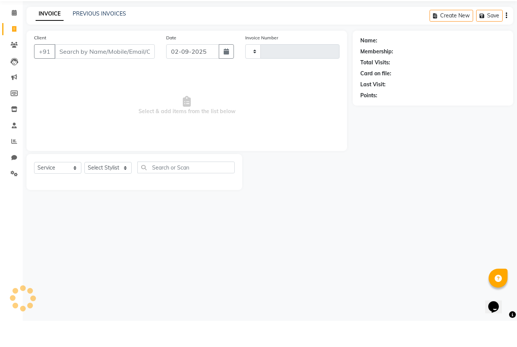
type input "0748"
select select "8343"
click at [11, 35] on span at bounding box center [14, 39] width 13 height 9
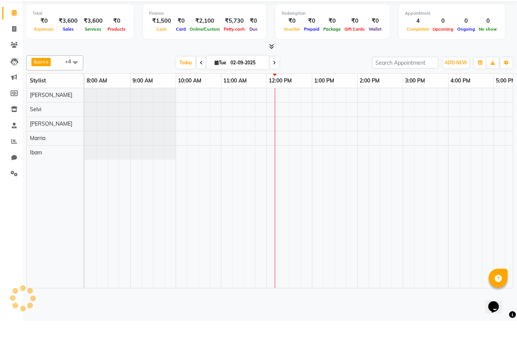
scroll to position [0, 162]
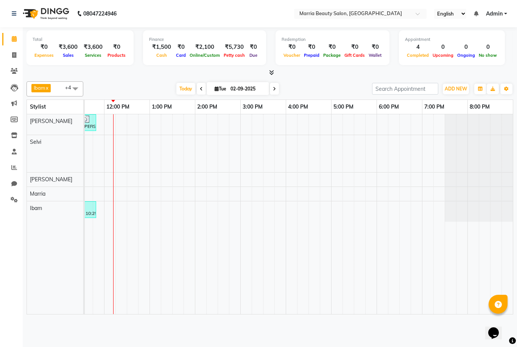
click at [272, 70] on icon at bounding box center [271, 73] width 5 height 6
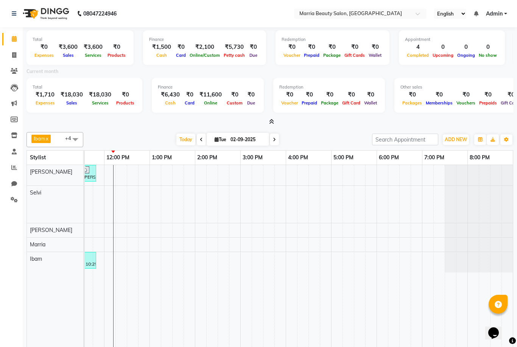
click at [269, 120] on icon at bounding box center [271, 122] width 5 height 6
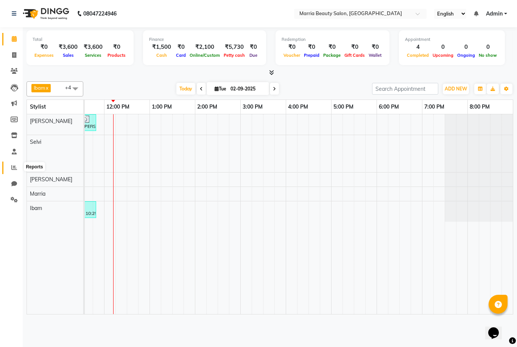
click at [14, 168] on icon at bounding box center [14, 168] width 6 height 6
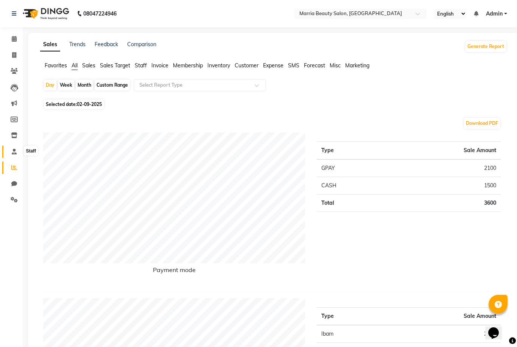
click at [13, 151] on icon at bounding box center [14, 152] width 5 height 6
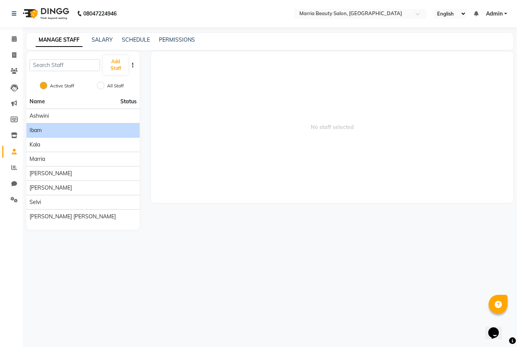
click at [90, 130] on div "Ibam" at bounding box center [83, 130] width 107 height 8
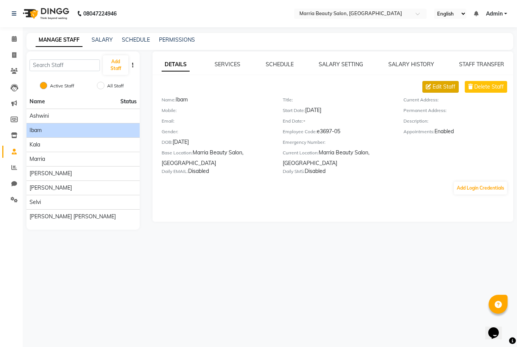
click at [445, 84] on span "Edit Staff" at bounding box center [443, 87] width 23 height 8
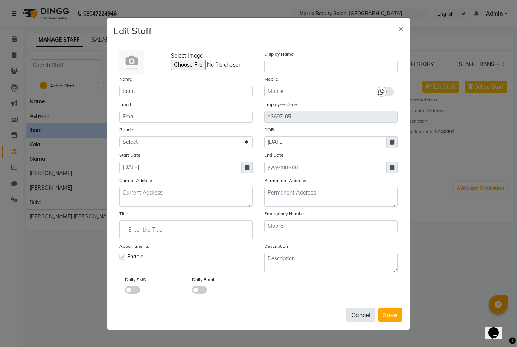
click at [366, 322] on button "Cancel" at bounding box center [360, 315] width 29 height 14
checkbox input "false"
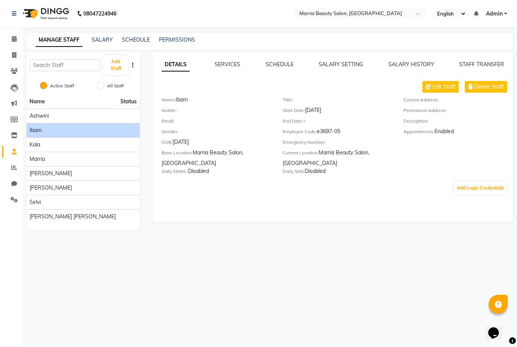
click at [334, 70] on div "DETAILS SERVICES SCHEDULE SALARY SETTING SALARY HISTORY STAFF TRANSFER Edit Sta…" at bounding box center [332, 128] width 361 height 135
click at [335, 66] on link "SALARY SETTING" at bounding box center [341, 64] width 44 height 7
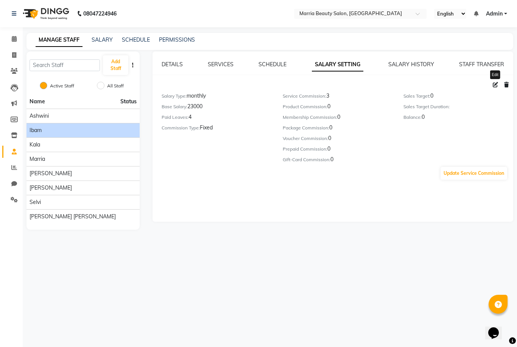
click at [493, 87] on icon at bounding box center [495, 84] width 5 height 5
select select "monthly"
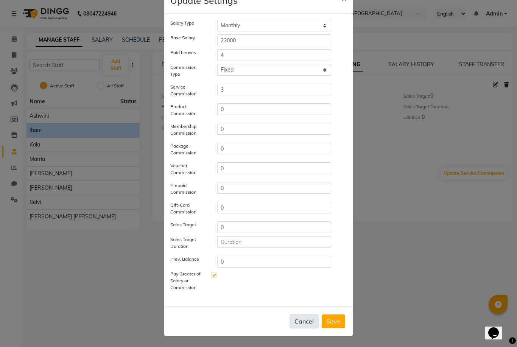
scroll to position [25, 0]
click at [306, 323] on button "Cancel" at bounding box center [303, 321] width 29 height 14
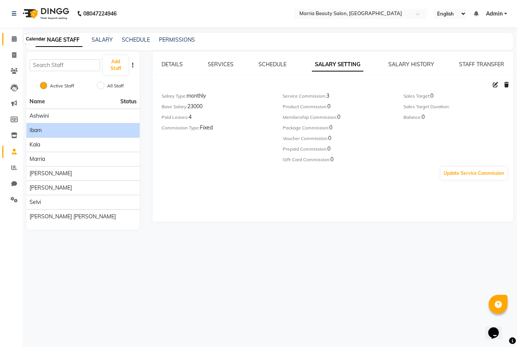
click at [12, 41] on icon at bounding box center [14, 39] width 5 height 6
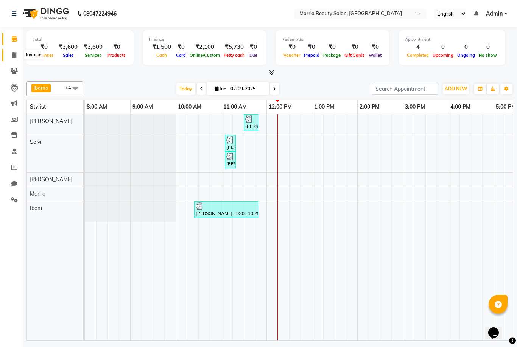
click at [14, 58] on icon at bounding box center [14, 55] width 4 height 6
select select "service"
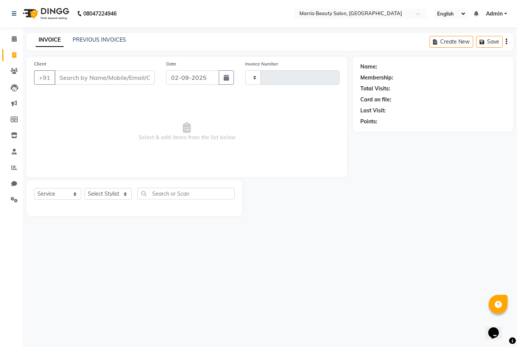
type input "0748"
select select "8343"
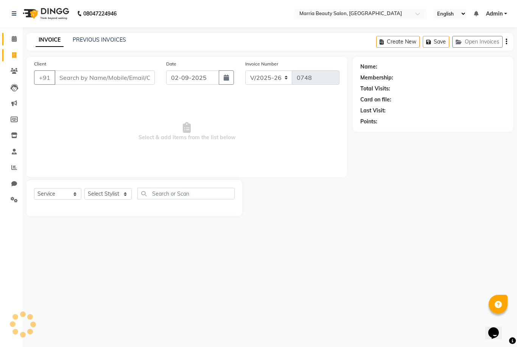
click at [12, 34] on link "Calendar" at bounding box center [11, 39] width 18 height 12
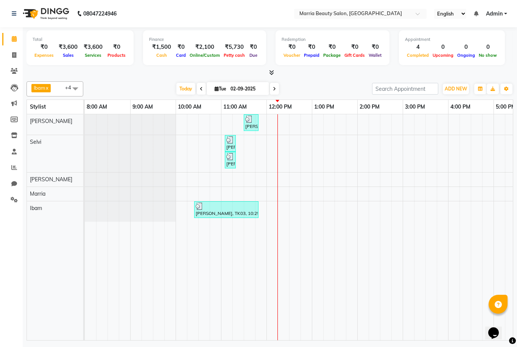
click at [273, 72] on icon at bounding box center [271, 73] width 5 height 6
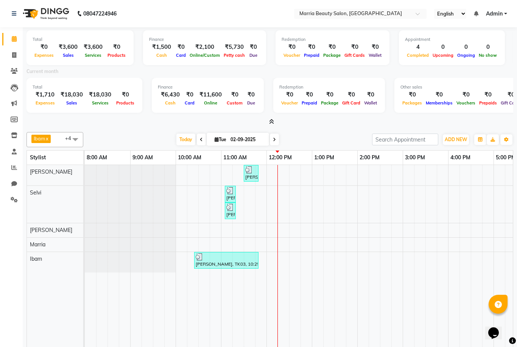
click at [271, 120] on icon at bounding box center [271, 122] width 5 height 6
